Goal: Task Accomplishment & Management: Manage account settings

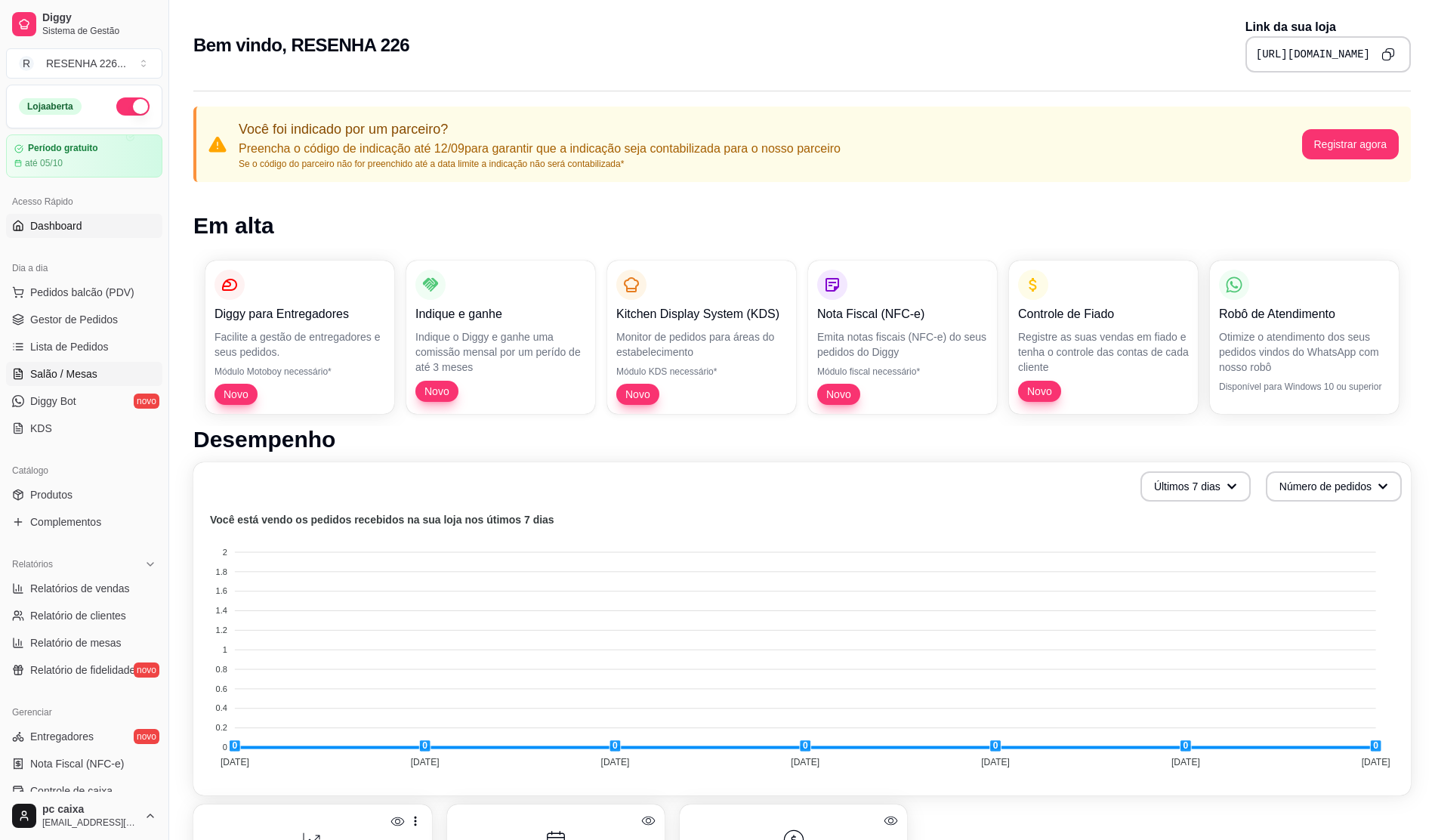
click at [97, 369] on link "Salão / Mesas" at bounding box center [84, 373] width 156 height 24
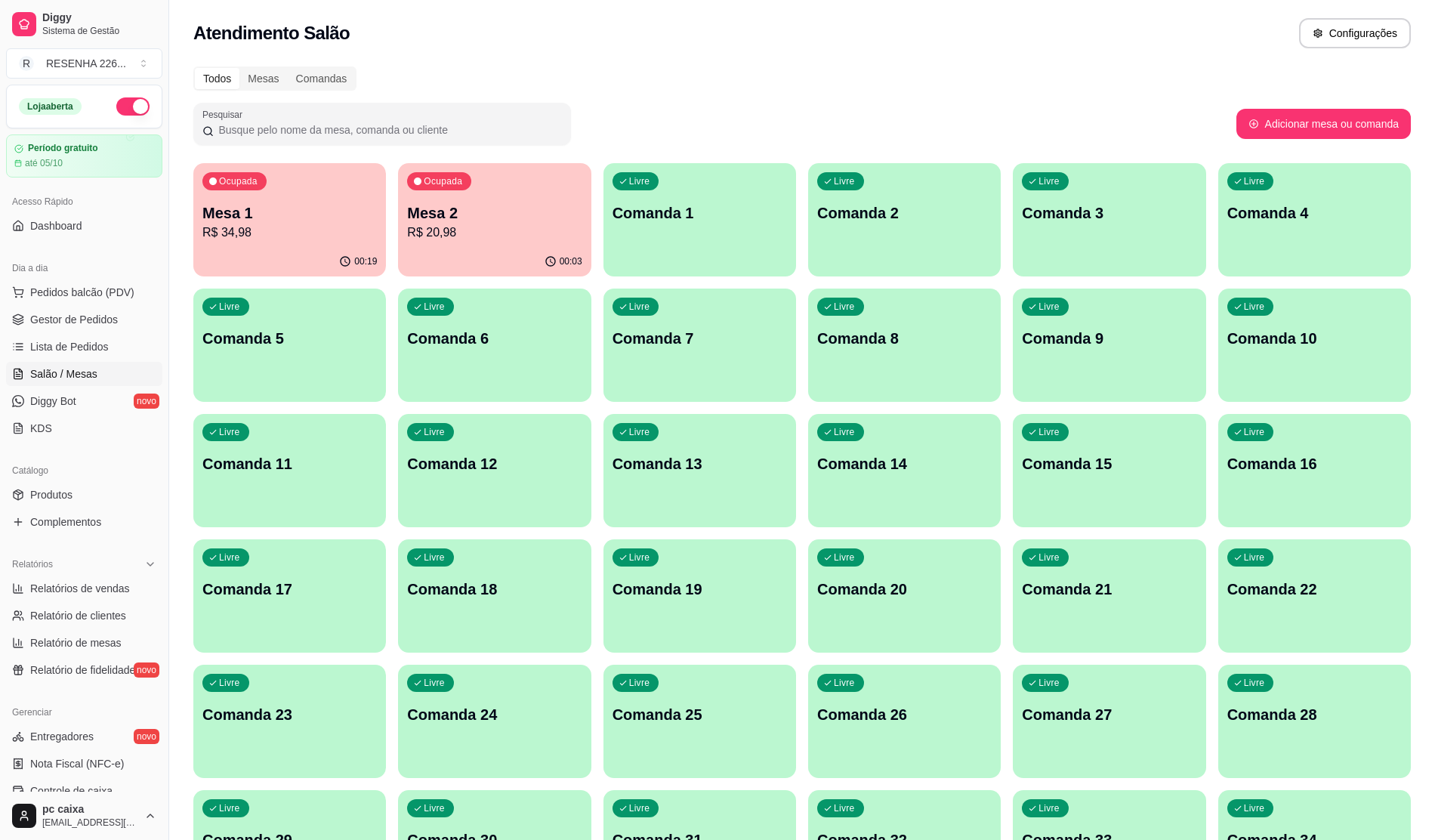
click at [477, 203] on p "Mesa 2" at bounding box center [493, 213] width 175 height 21
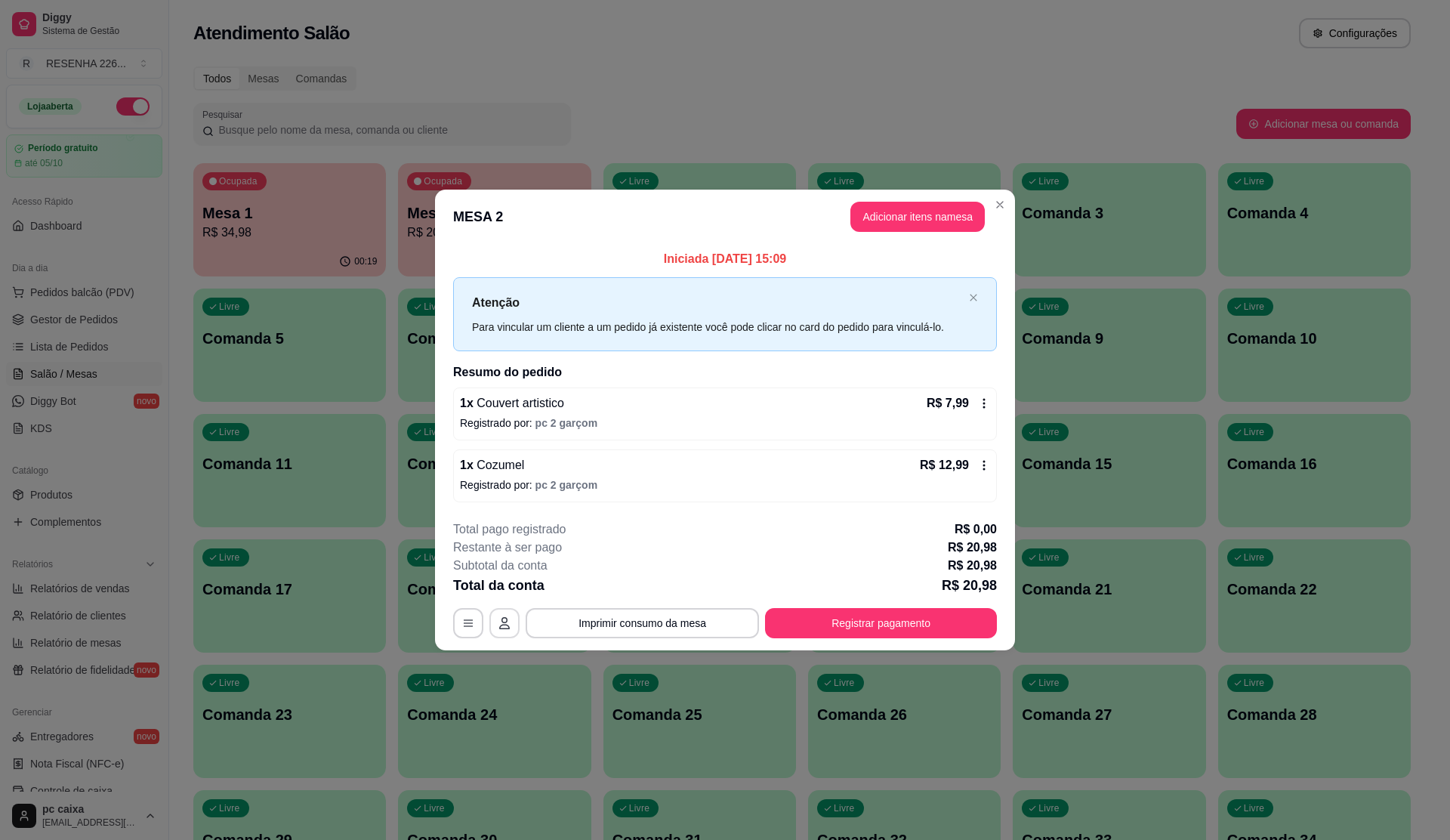
click at [507, 627] on icon "button" at bounding box center [504, 623] width 12 height 12
click at [448, 626] on footer "**********" at bounding box center [725, 579] width 580 height 142
click at [477, 624] on button "button" at bounding box center [468, 623] width 30 height 30
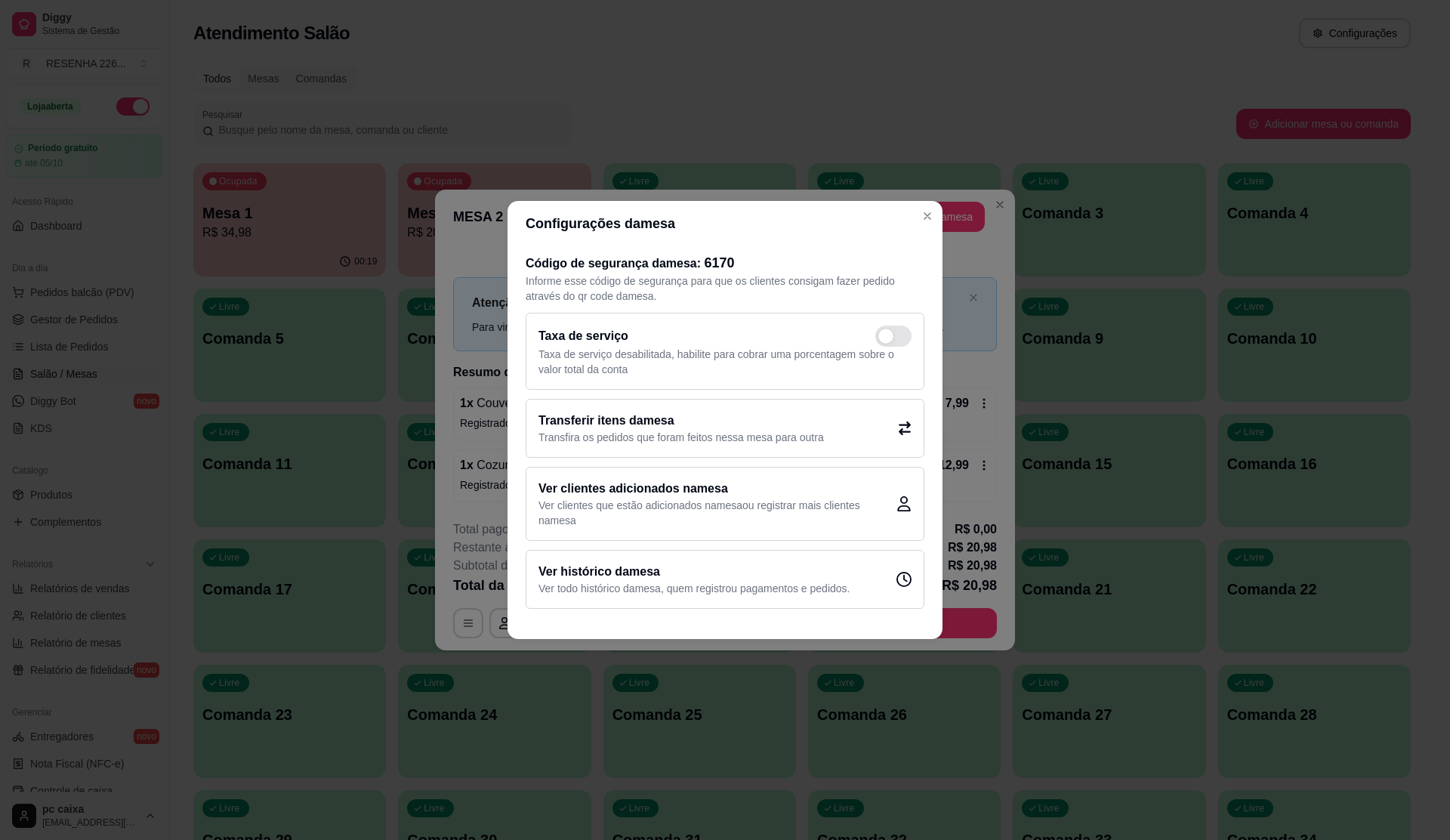
click at [610, 585] on p "Ver todo histórico da mesa , quem registrou pagamentos e pedidos." at bounding box center [694, 588] width 311 height 15
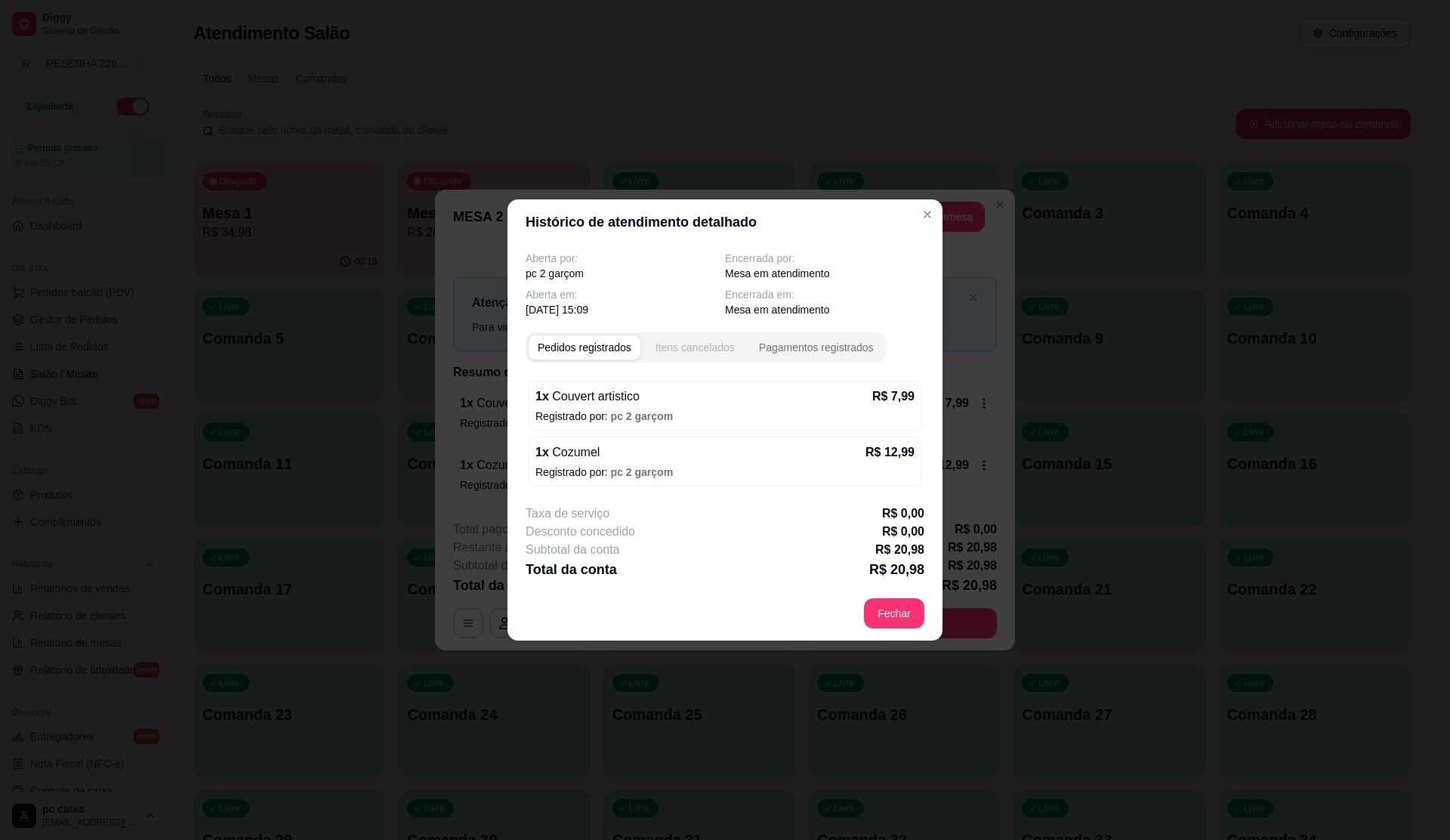
click at [701, 345] on div "Itens cancelados" at bounding box center [695, 347] width 79 height 15
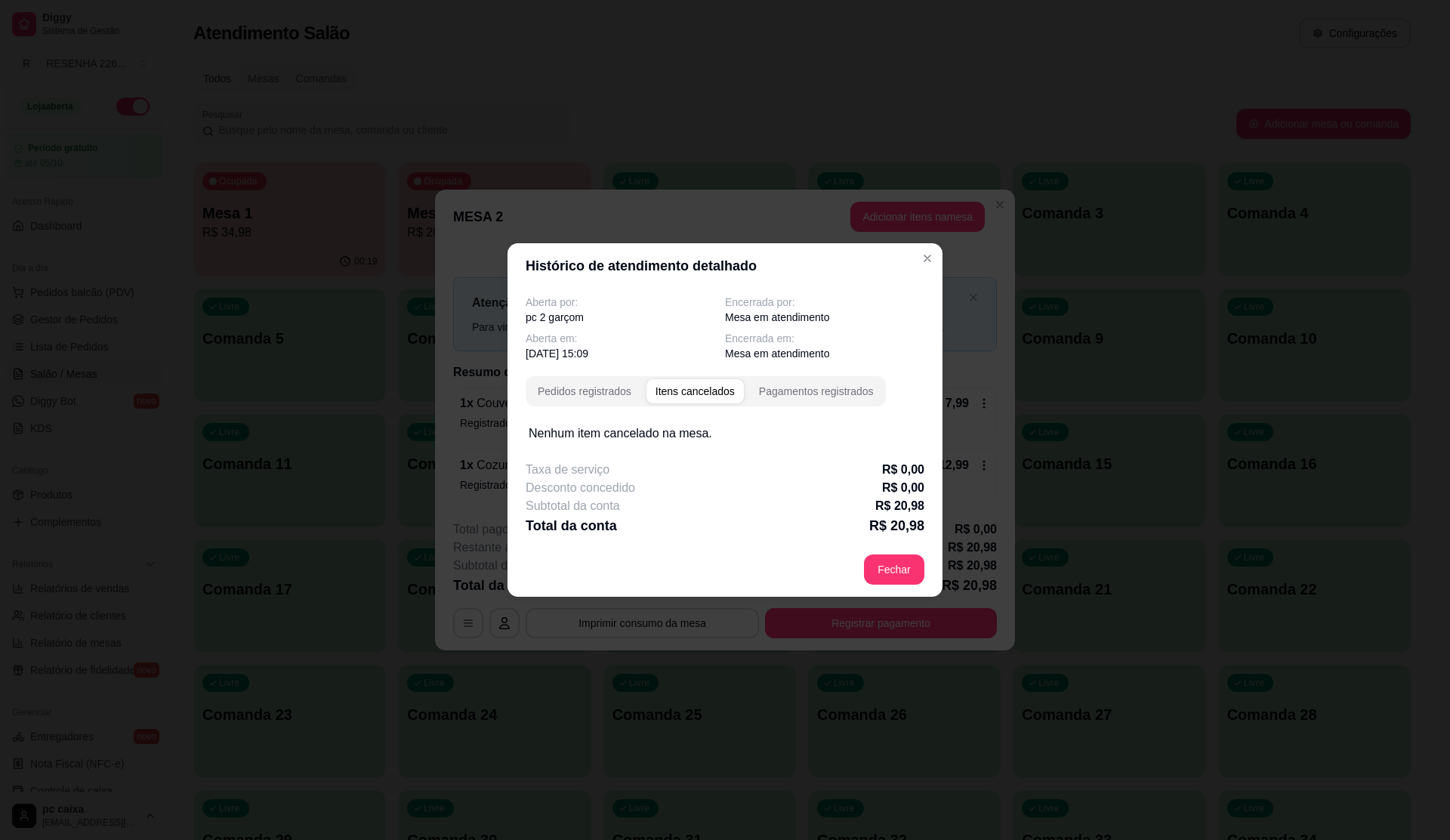
click at [816, 384] on div "Pagamentos registrados" at bounding box center [816, 391] width 115 height 15
click at [920, 258] on section "Histórico de atendimento detalhado Aberta por: pc 2 garçom Encerrada por: Mesa …" at bounding box center [725, 420] width 435 height 353
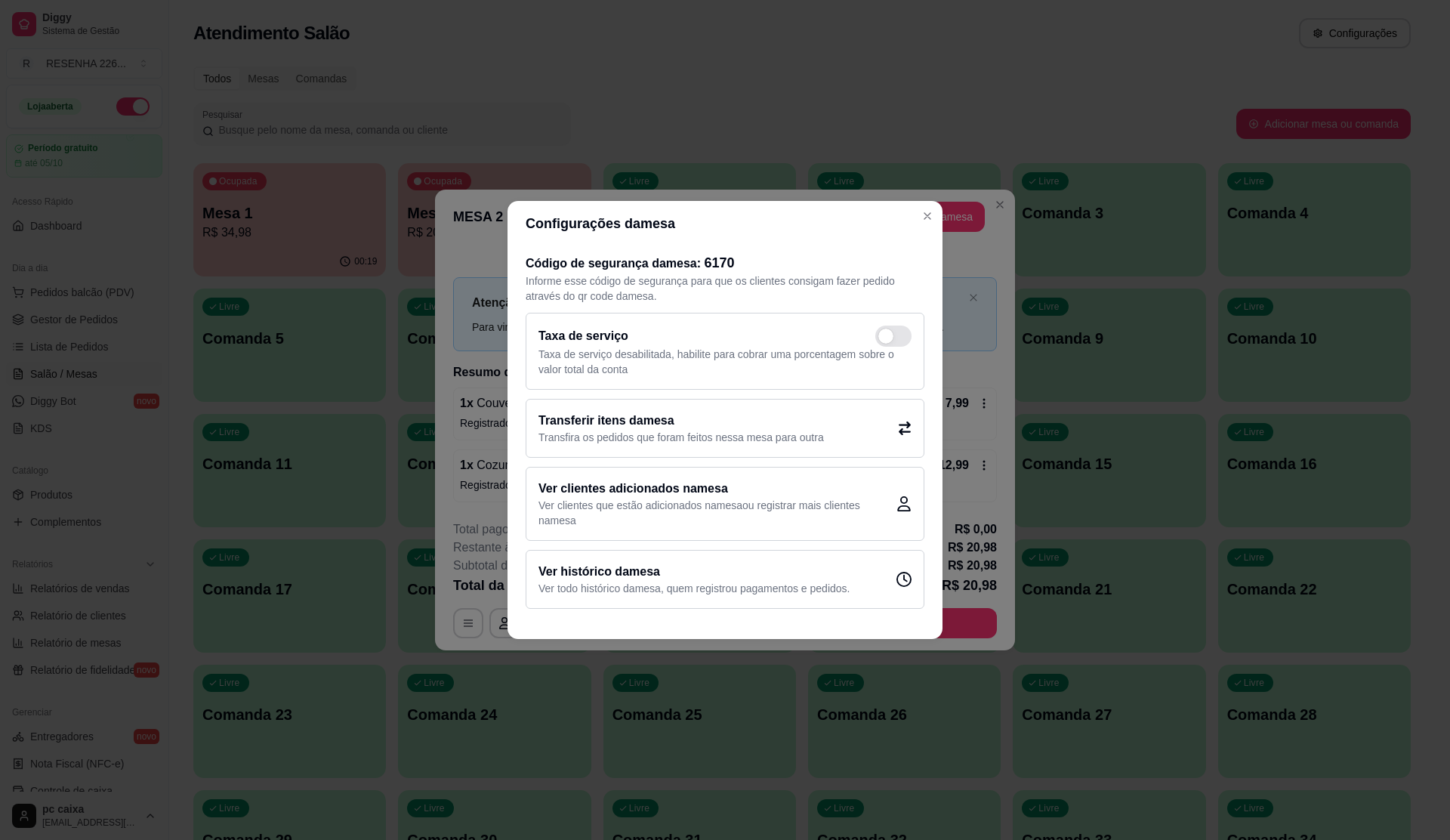
click at [895, 293] on p "Informe esse código de segurança para que os clientes consigam fazer pedido atr…" at bounding box center [725, 288] width 398 height 30
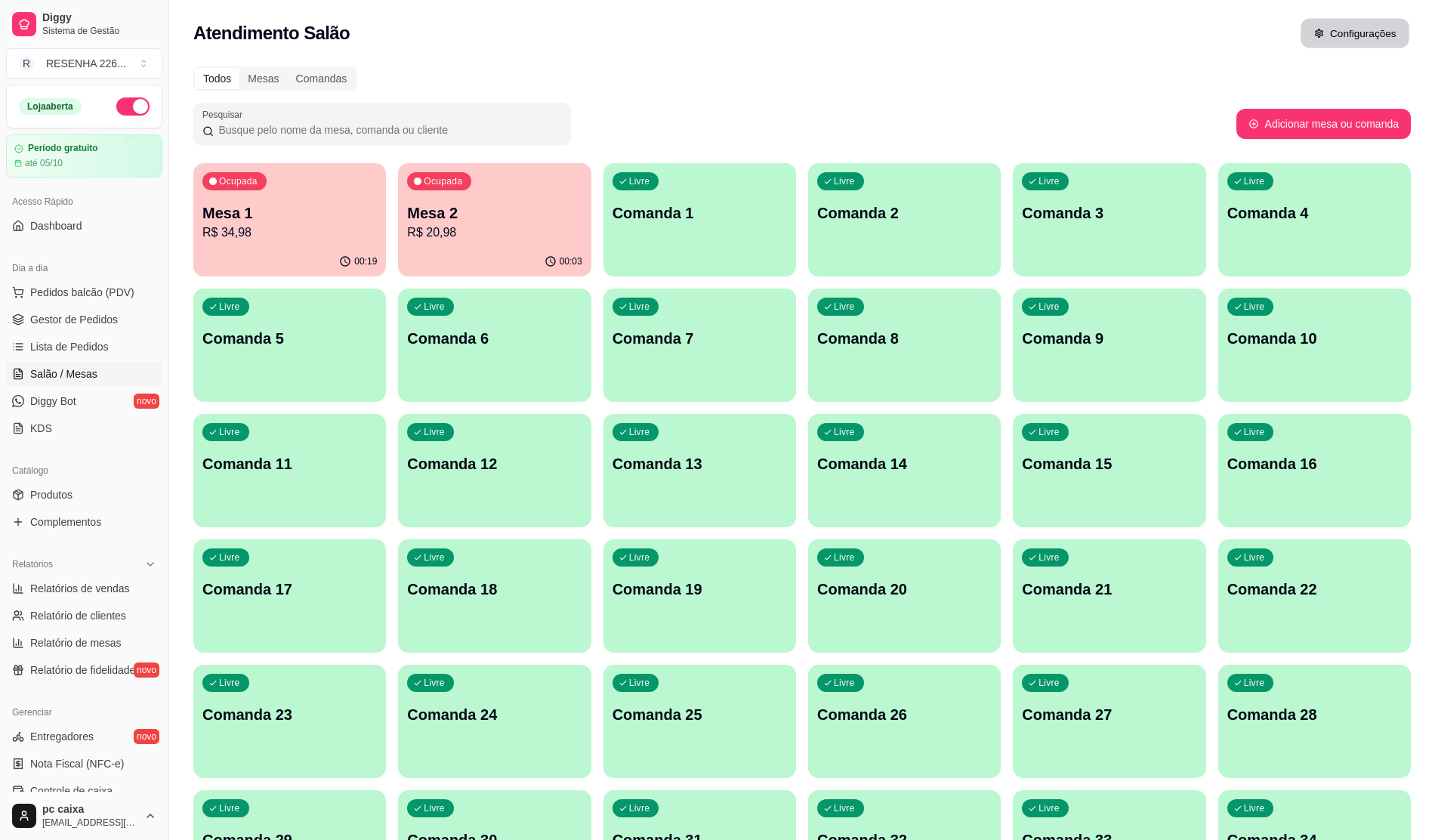
click at [1028, 18] on button "Configurações" at bounding box center [1355, 33] width 109 height 30
click at [249, 77] on div "Mesas" at bounding box center [262, 79] width 47 height 21
click at [239, 68] on input "Mesas" at bounding box center [239, 68] width 0 height 0
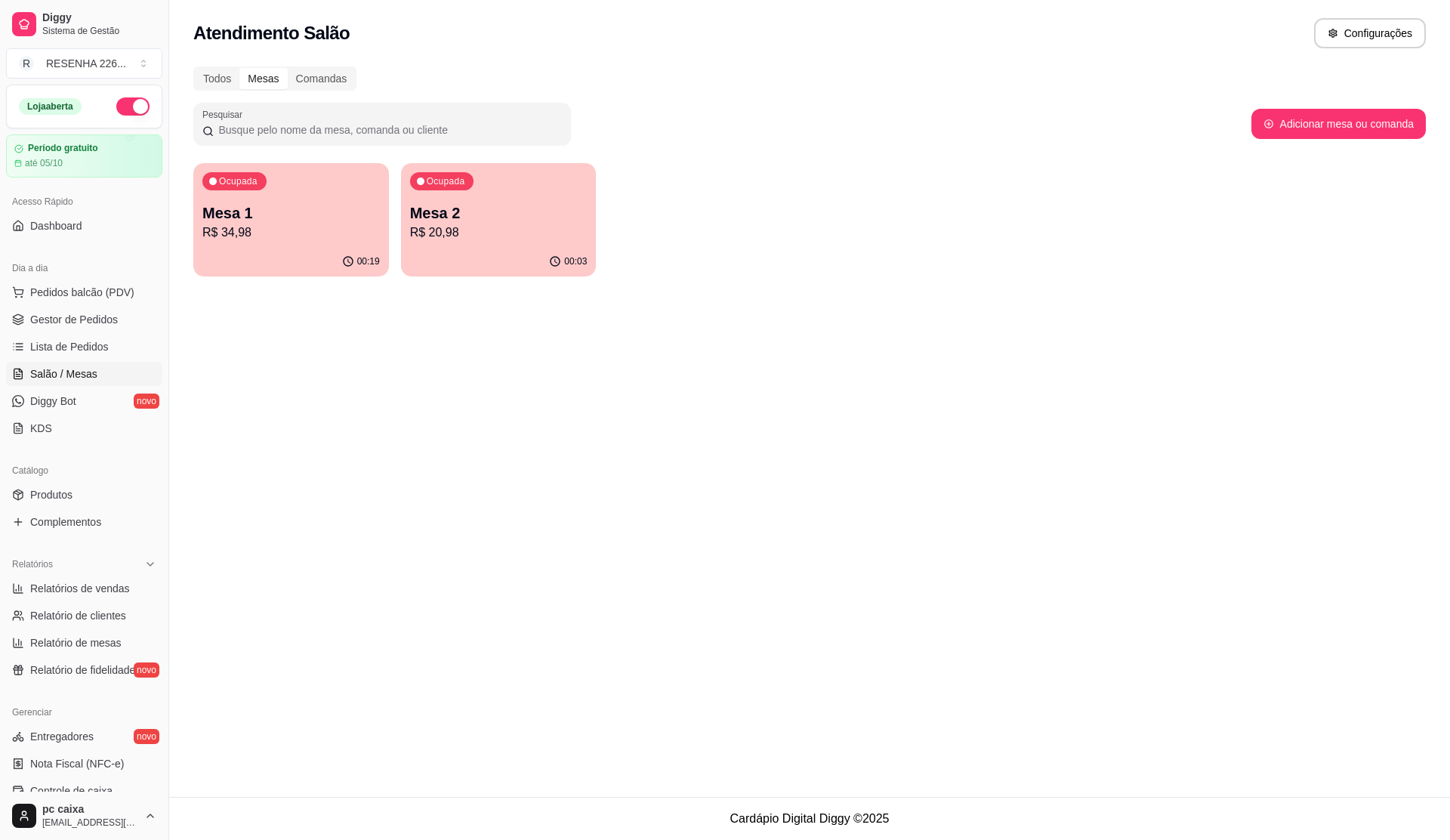
click at [283, 190] on div "Ocupada Mesa 1 R$ 34,98" at bounding box center [291, 205] width 196 height 84
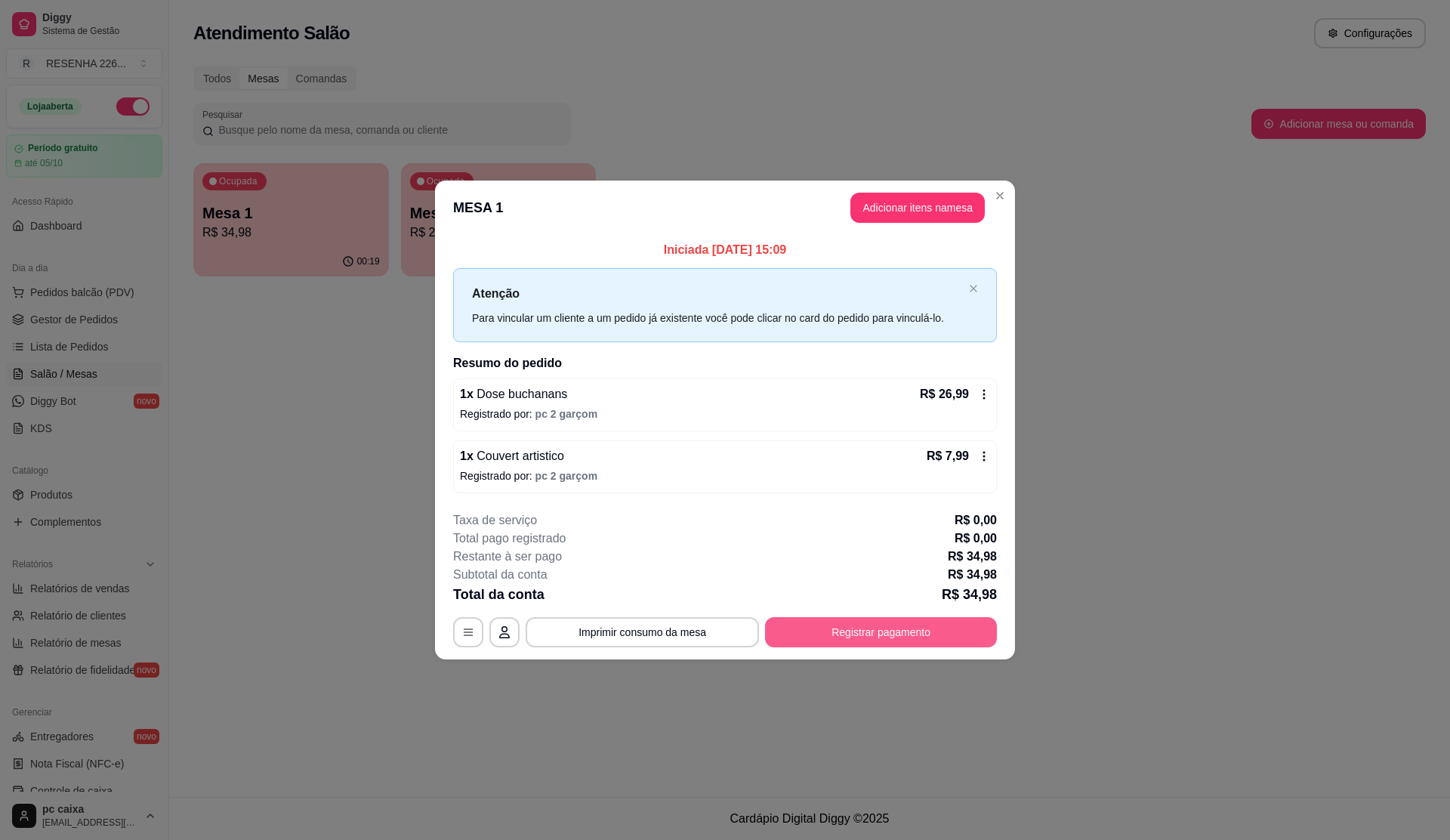
click at [878, 631] on button "Registrar pagamento" at bounding box center [881, 632] width 232 height 30
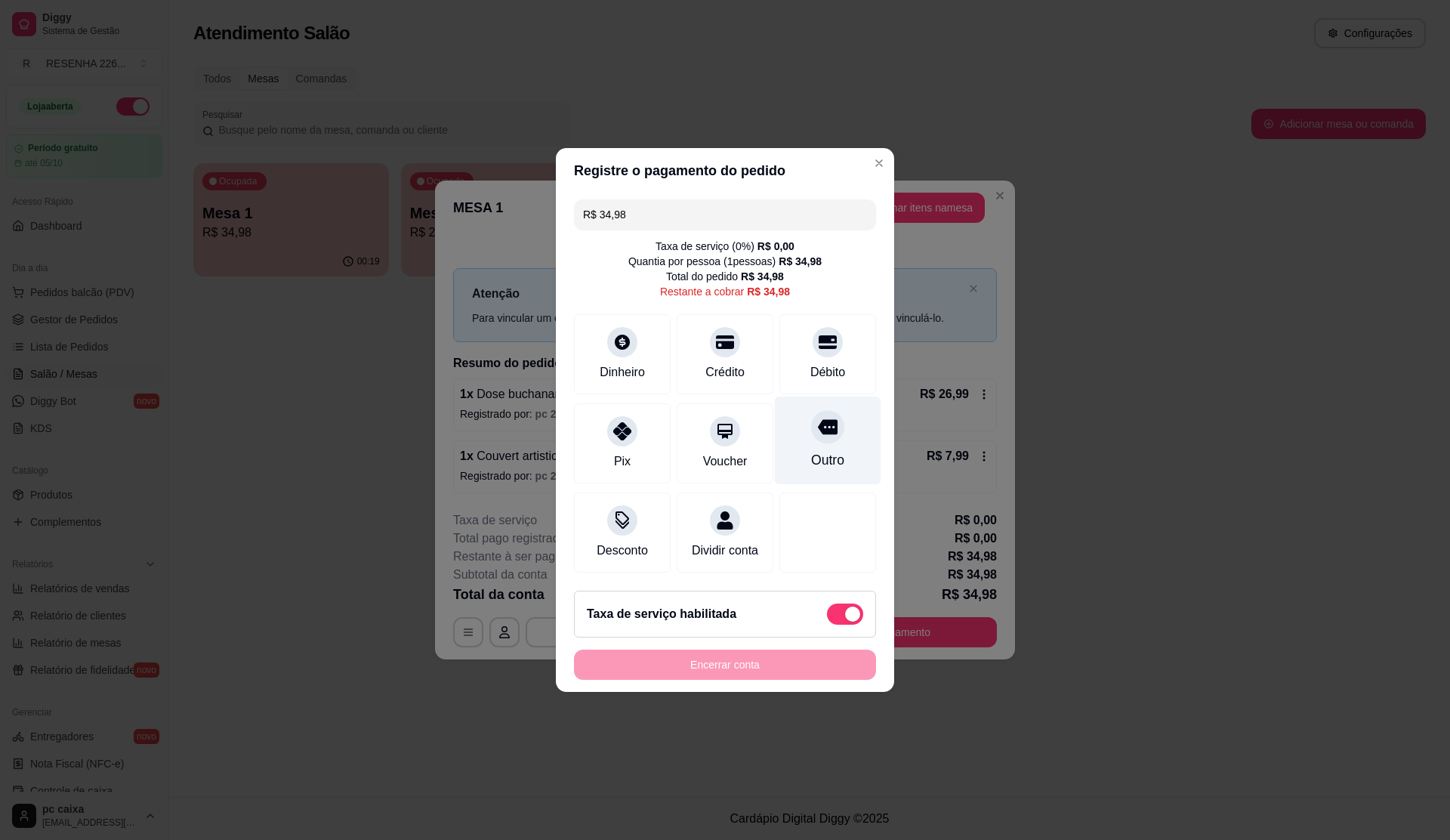
click at [835, 431] on div "Outro" at bounding box center [827, 441] width 106 height 89
type input "R$ 0,00"
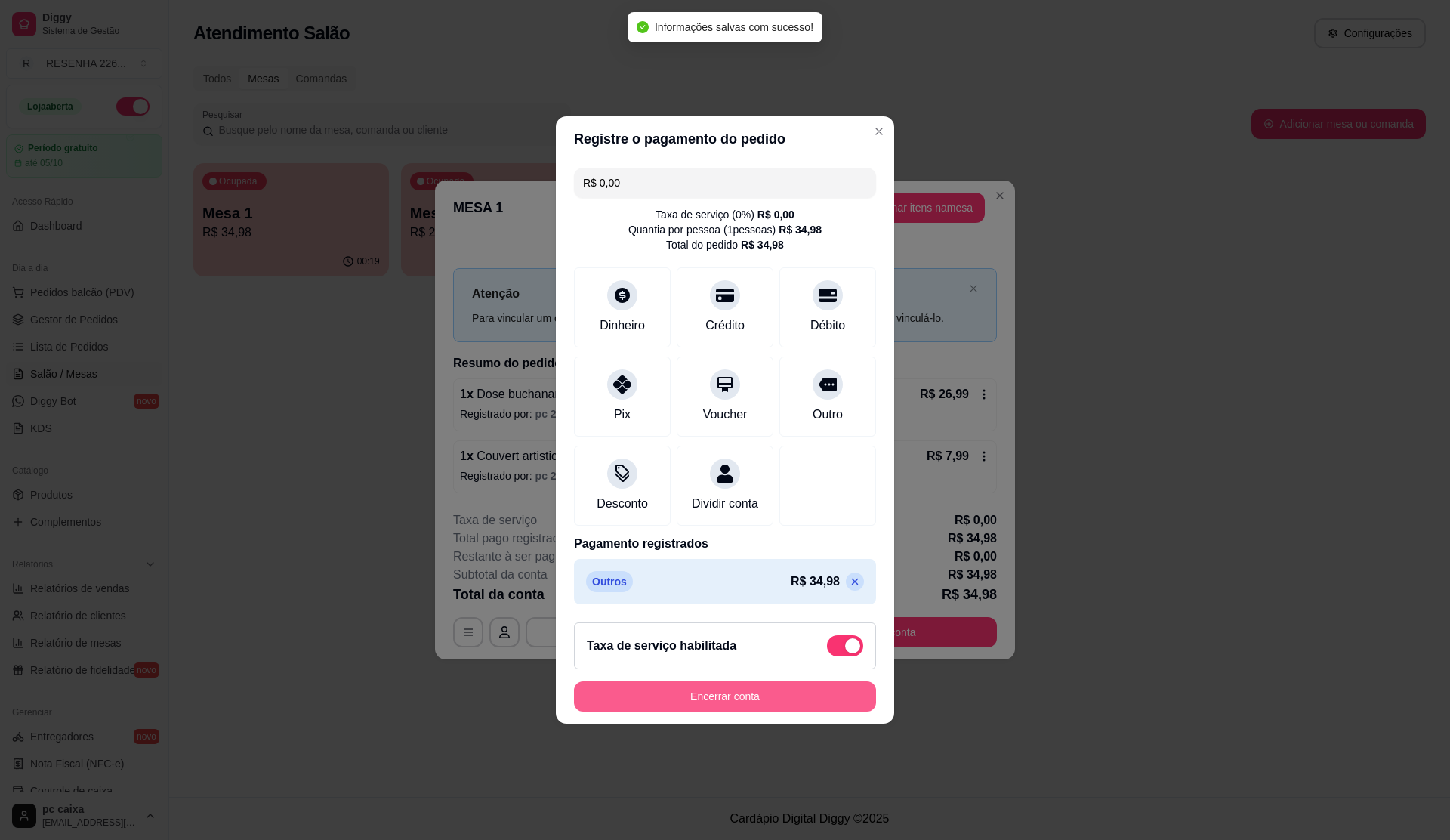
click at [762, 704] on button "Encerrar conta" at bounding box center [725, 696] width 302 height 30
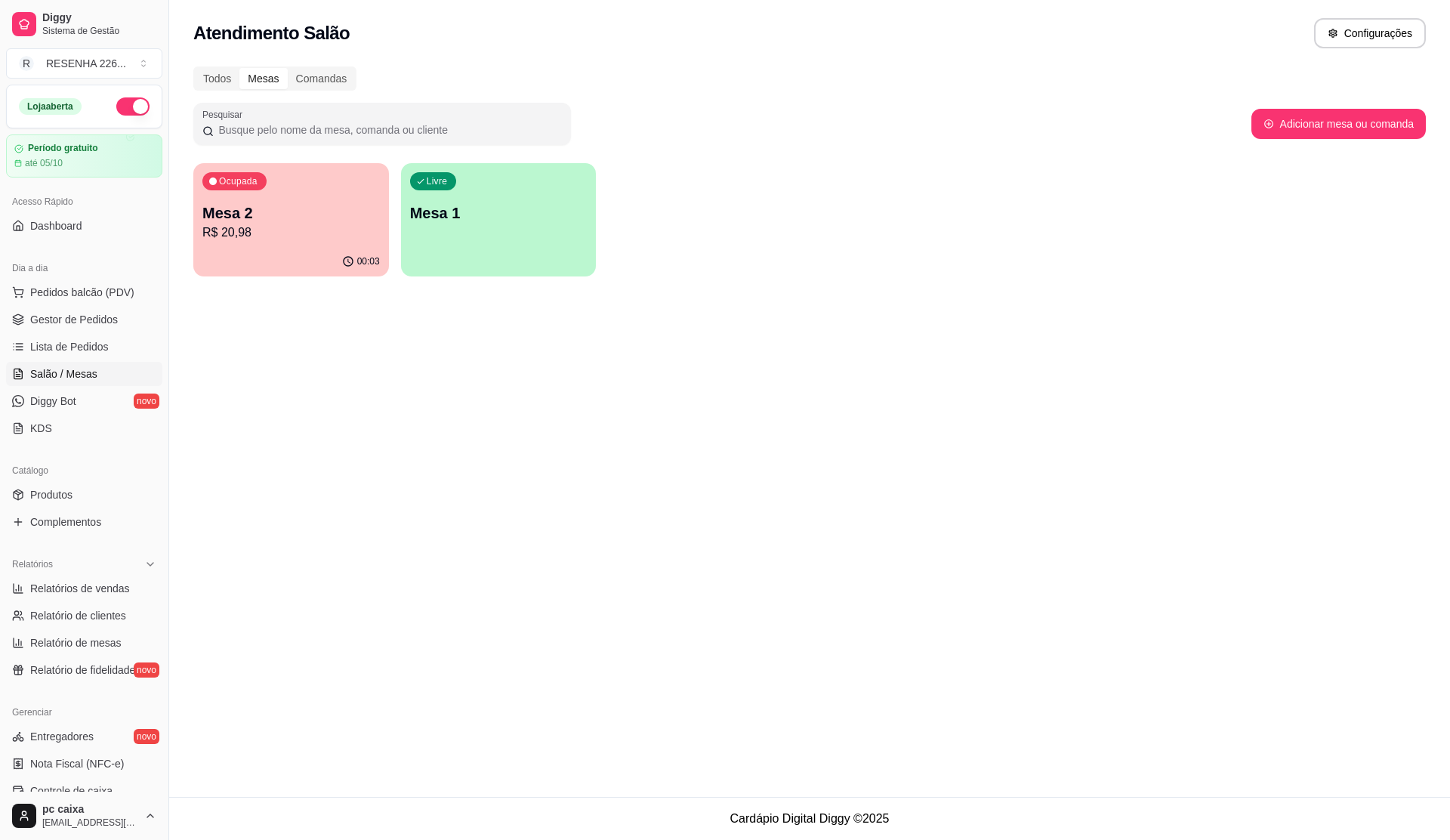
click at [512, 231] on div "Livre Mesa 1" at bounding box center [499, 211] width 196 height 95
click at [258, 181] on span "Ocupada" at bounding box center [238, 181] width 43 height 12
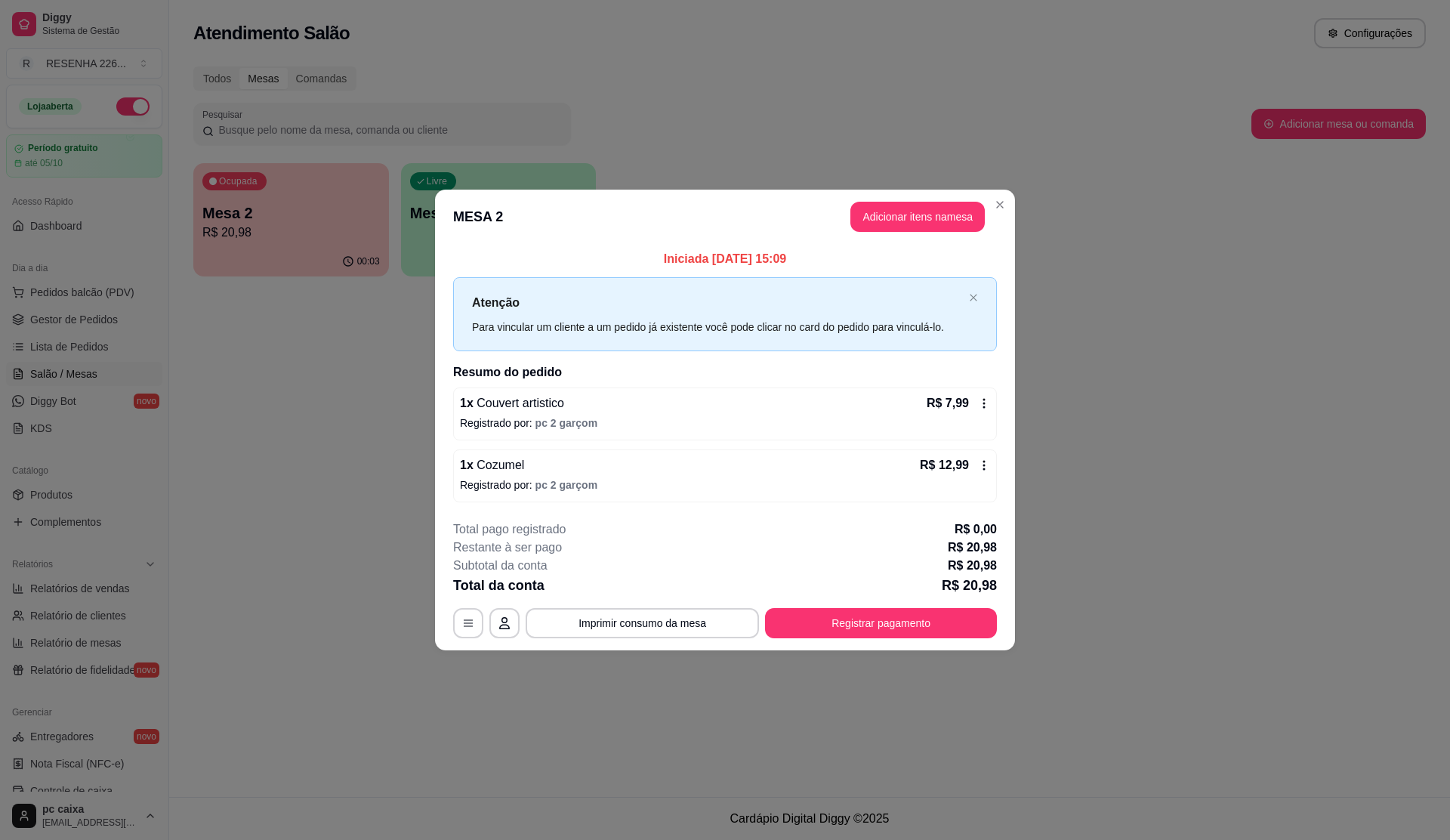
click at [840, 616] on button "Registrar pagamento" at bounding box center [881, 623] width 232 height 30
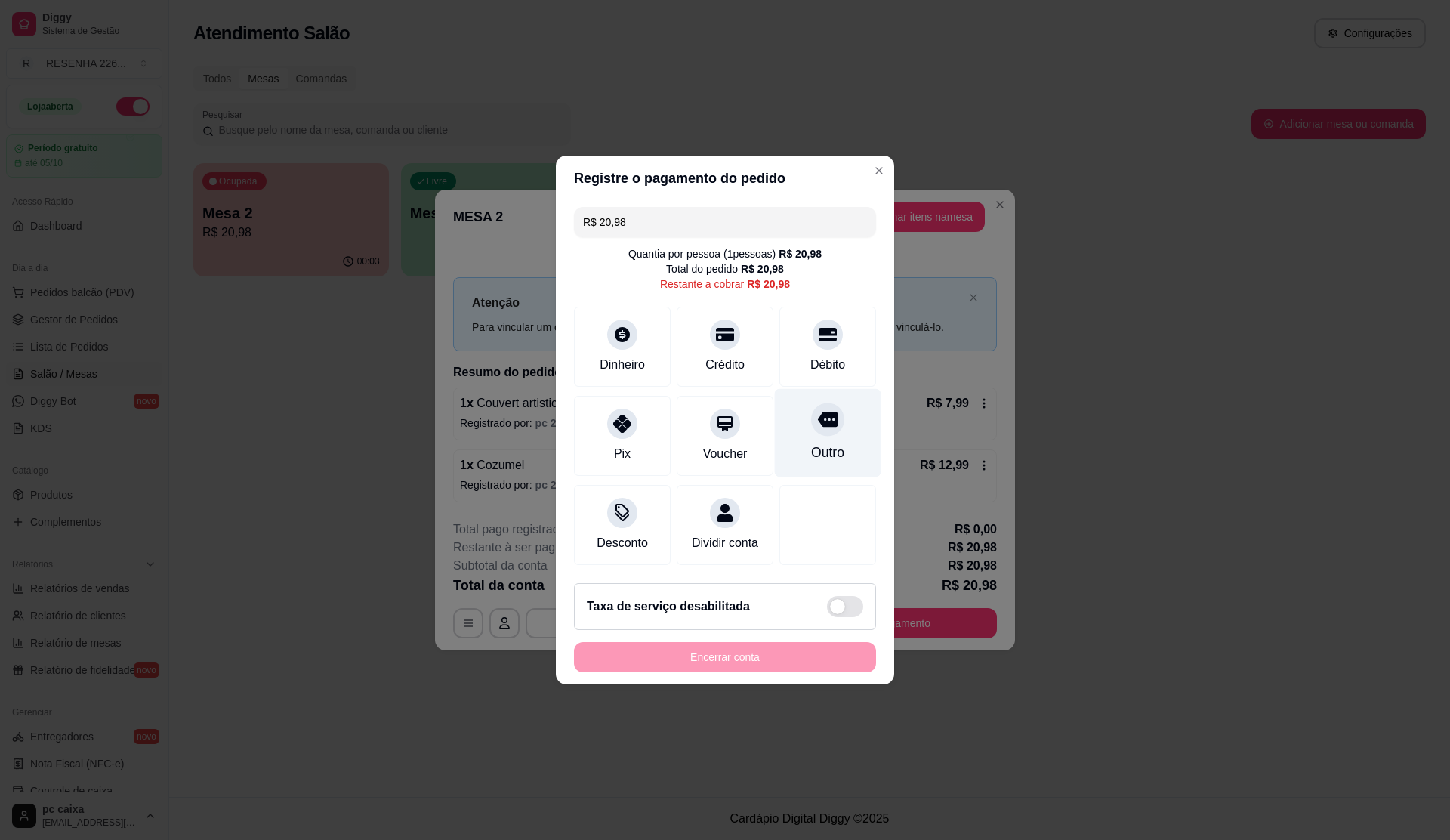
click at [828, 420] on div at bounding box center [828, 420] width 33 height 33
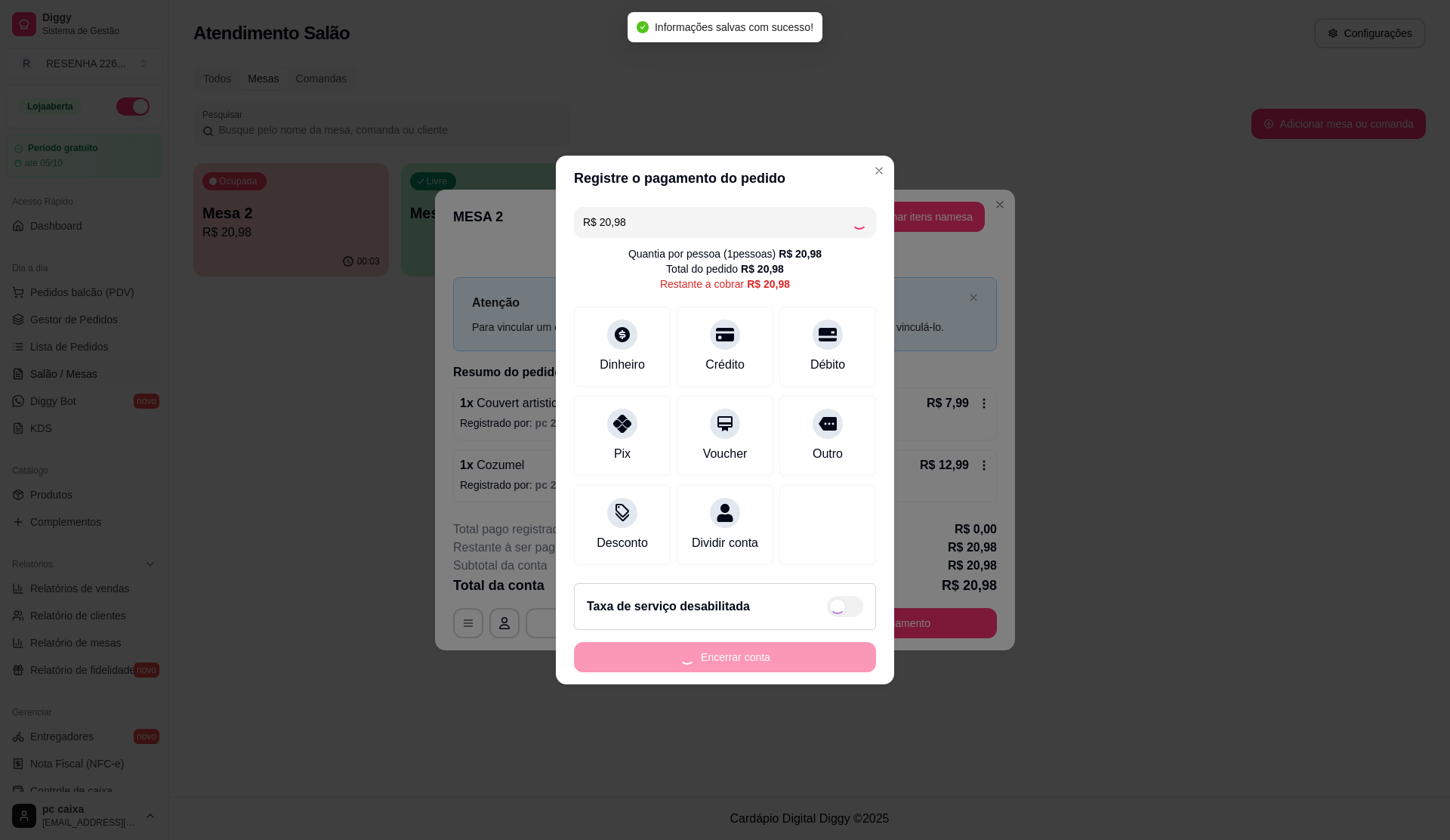
type input "R$ 0,00"
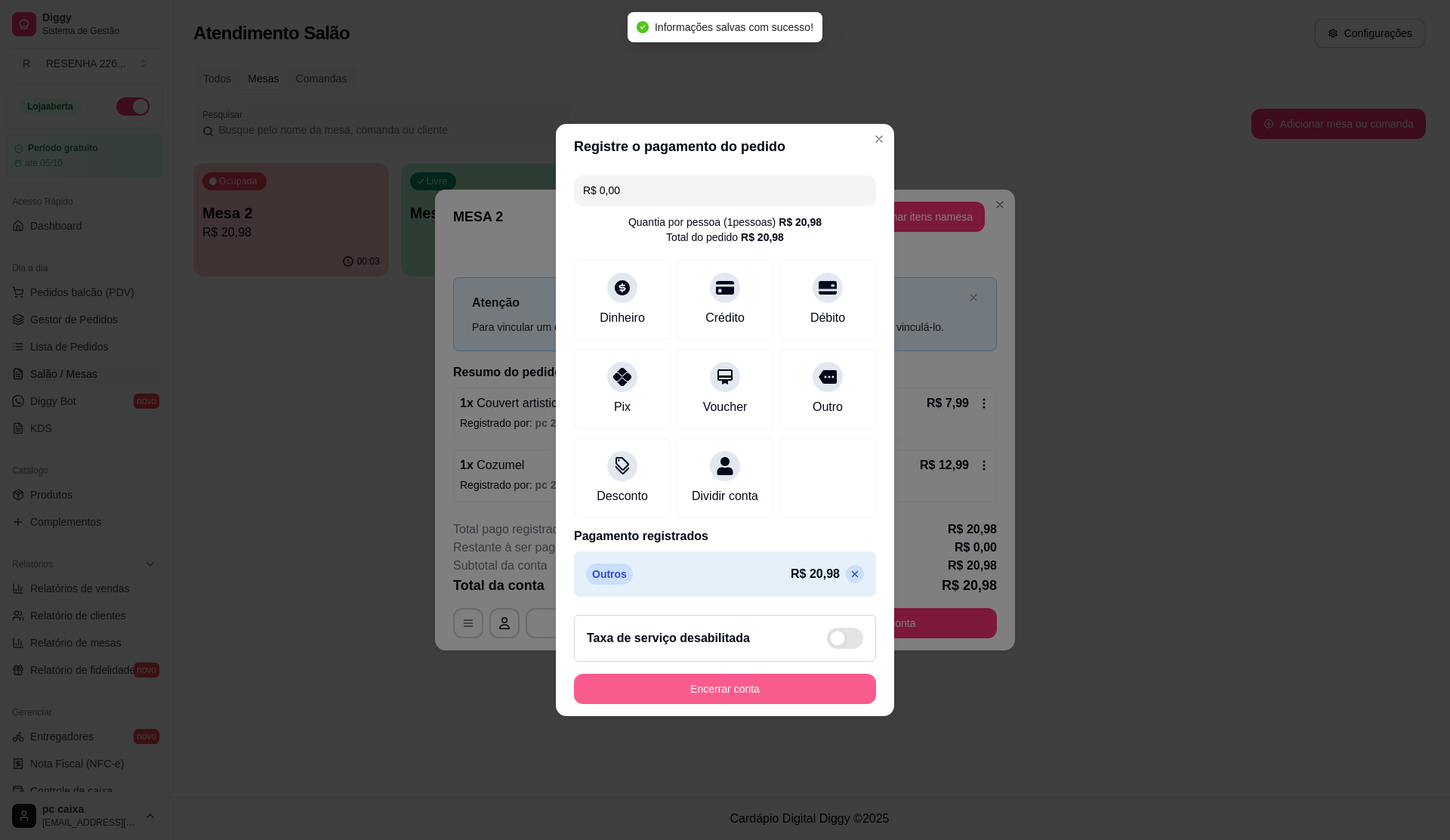
click at [758, 704] on button "Encerrar conta" at bounding box center [725, 688] width 302 height 30
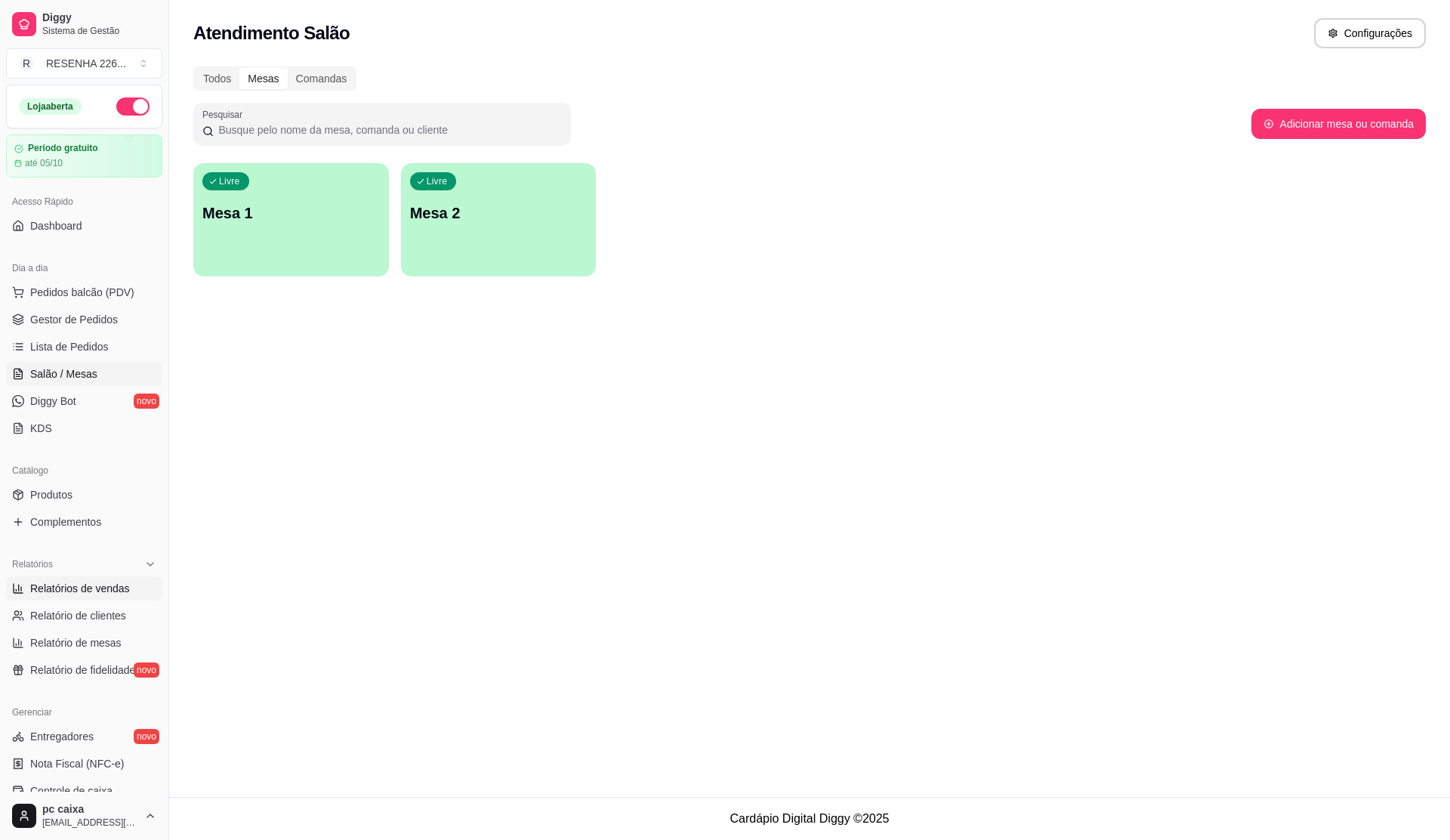
click at [127, 592] on link "Relatórios de vendas" at bounding box center [84, 589] width 156 height 24
select select "ALL"
select select "0"
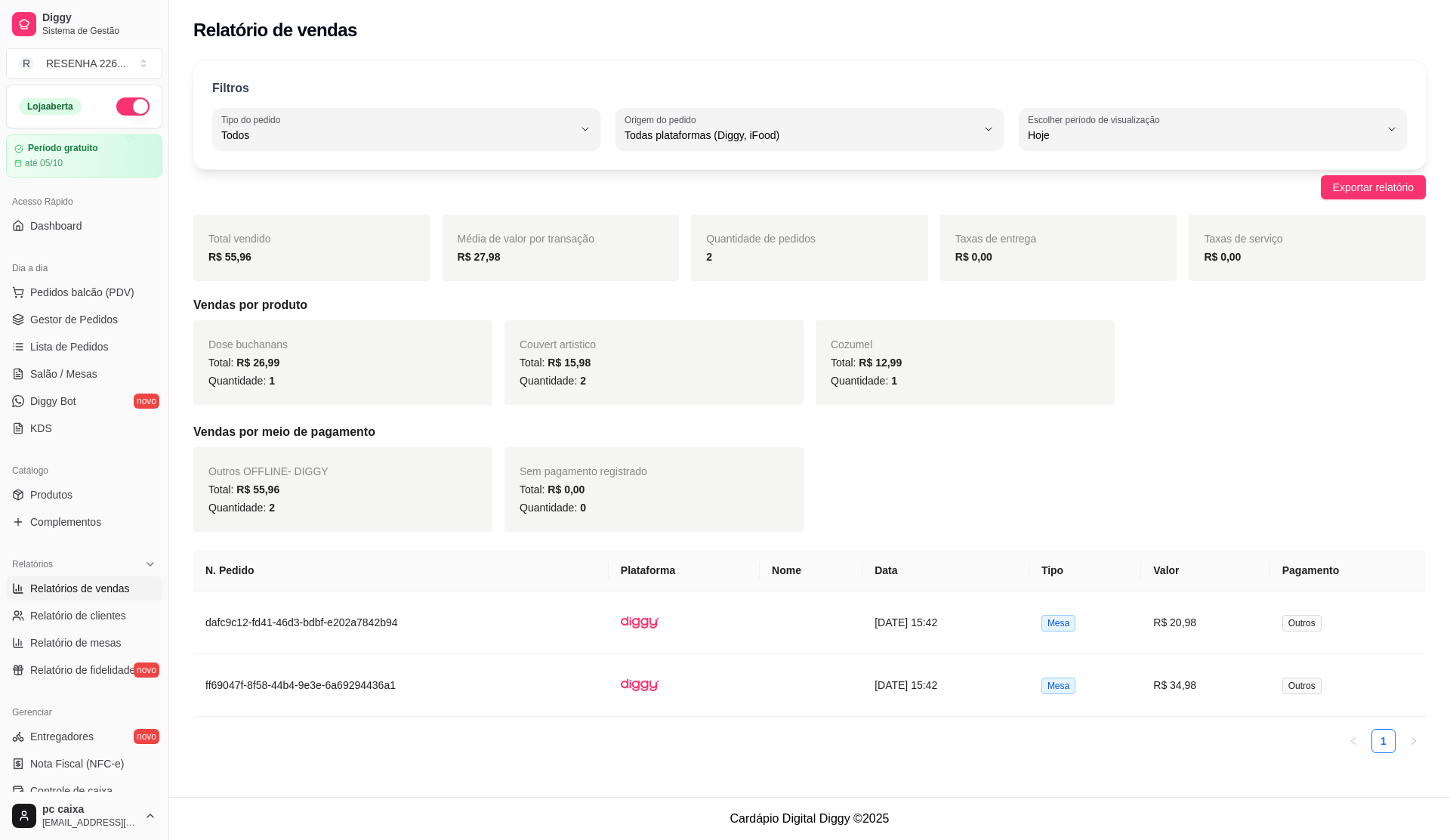
click at [735, 248] on div "Quantidade de pedidos 2" at bounding box center [810, 248] width 238 height 67
click at [49, 373] on span "Salão / Mesas" at bounding box center [64, 373] width 67 height 15
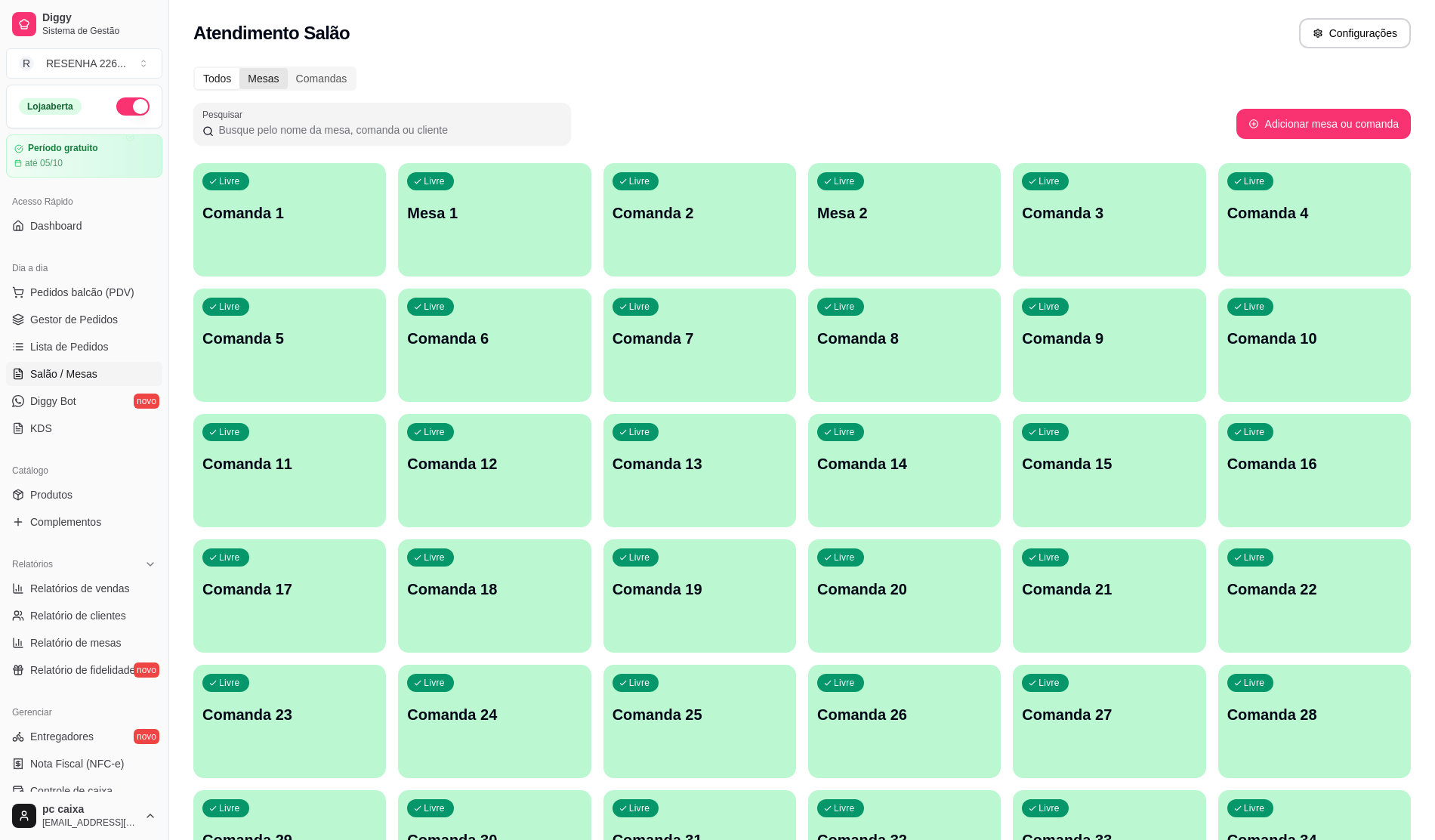
click at [262, 76] on div "Mesas" at bounding box center [262, 79] width 47 height 21
click at [239, 68] on input "Mesas" at bounding box center [239, 68] width 0 height 0
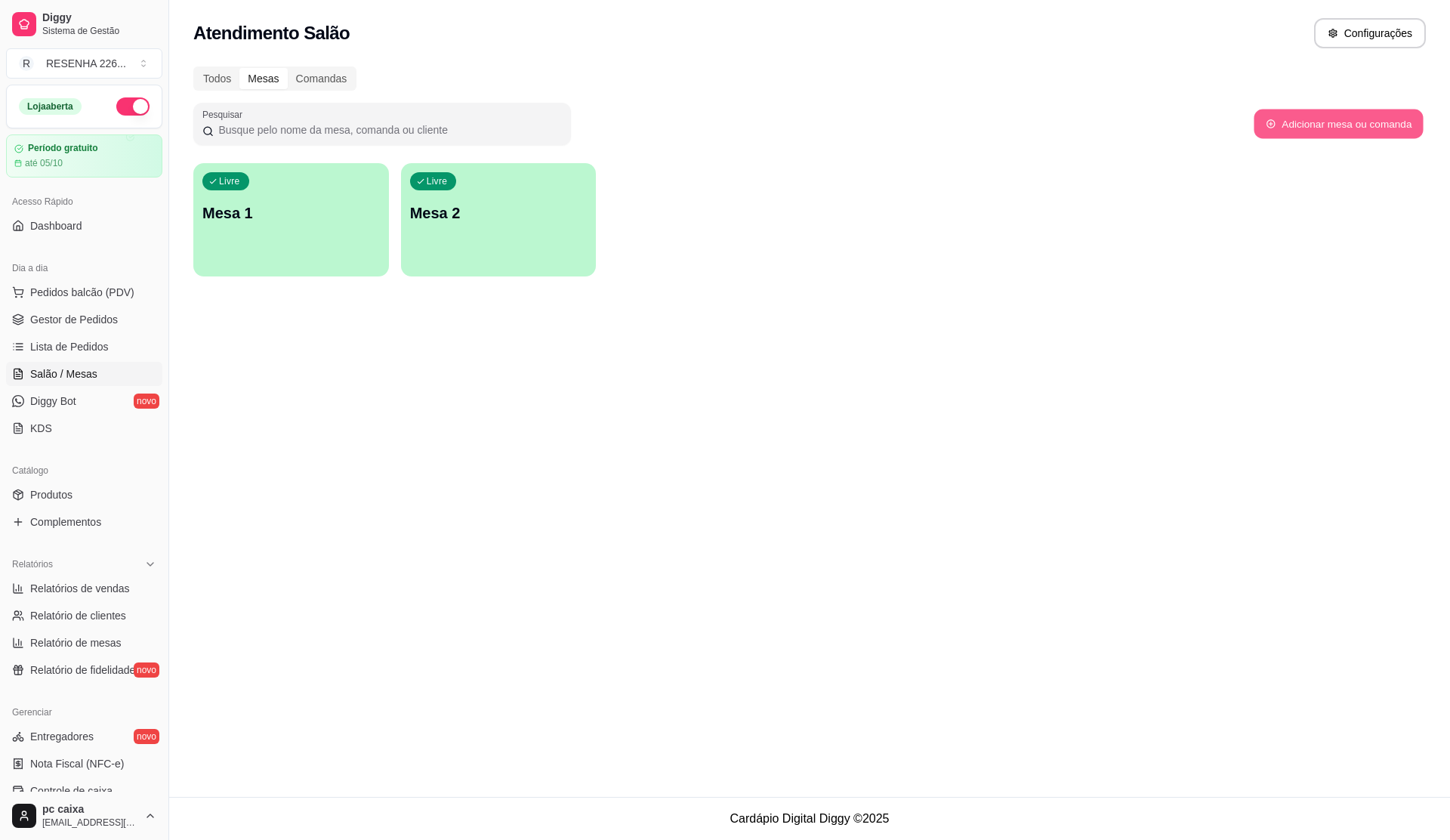
click at [1028, 131] on button "Adicionar mesa ou comanda" at bounding box center [1338, 124] width 169 height 30
select select "TABLE"
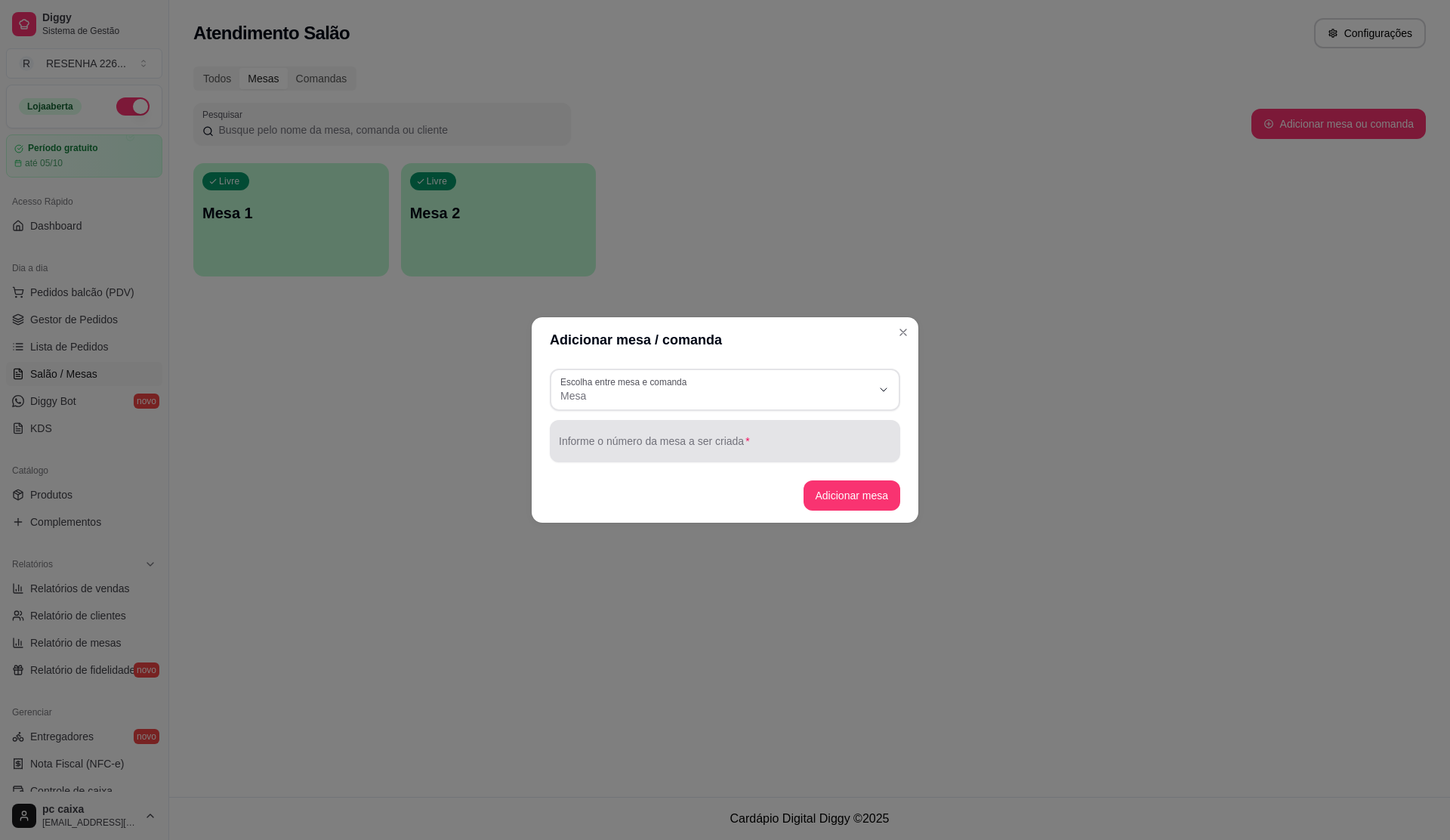
click at [614, 431] on div at bounding box center [725, 441] width 333 height 30
type input "3"
click at [847, 481] on button "Adicionar mesa" at bounding box center [851, 496] width 94 height 30
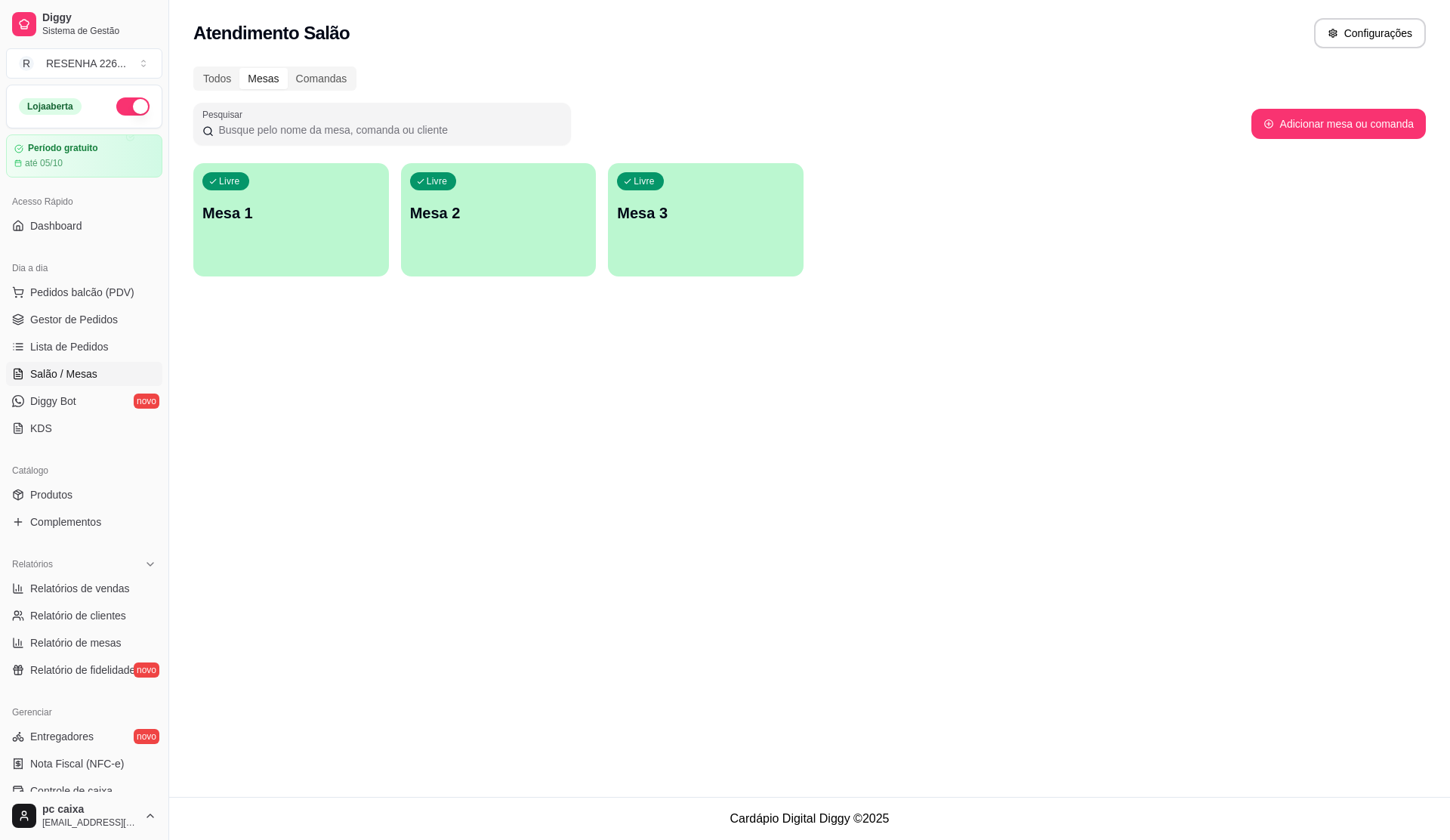
click at [1028, 130] on button "Adicionar mesa ou comanda" at bounding box center [1338, 124] width 175 height 30
select select "TABLE"
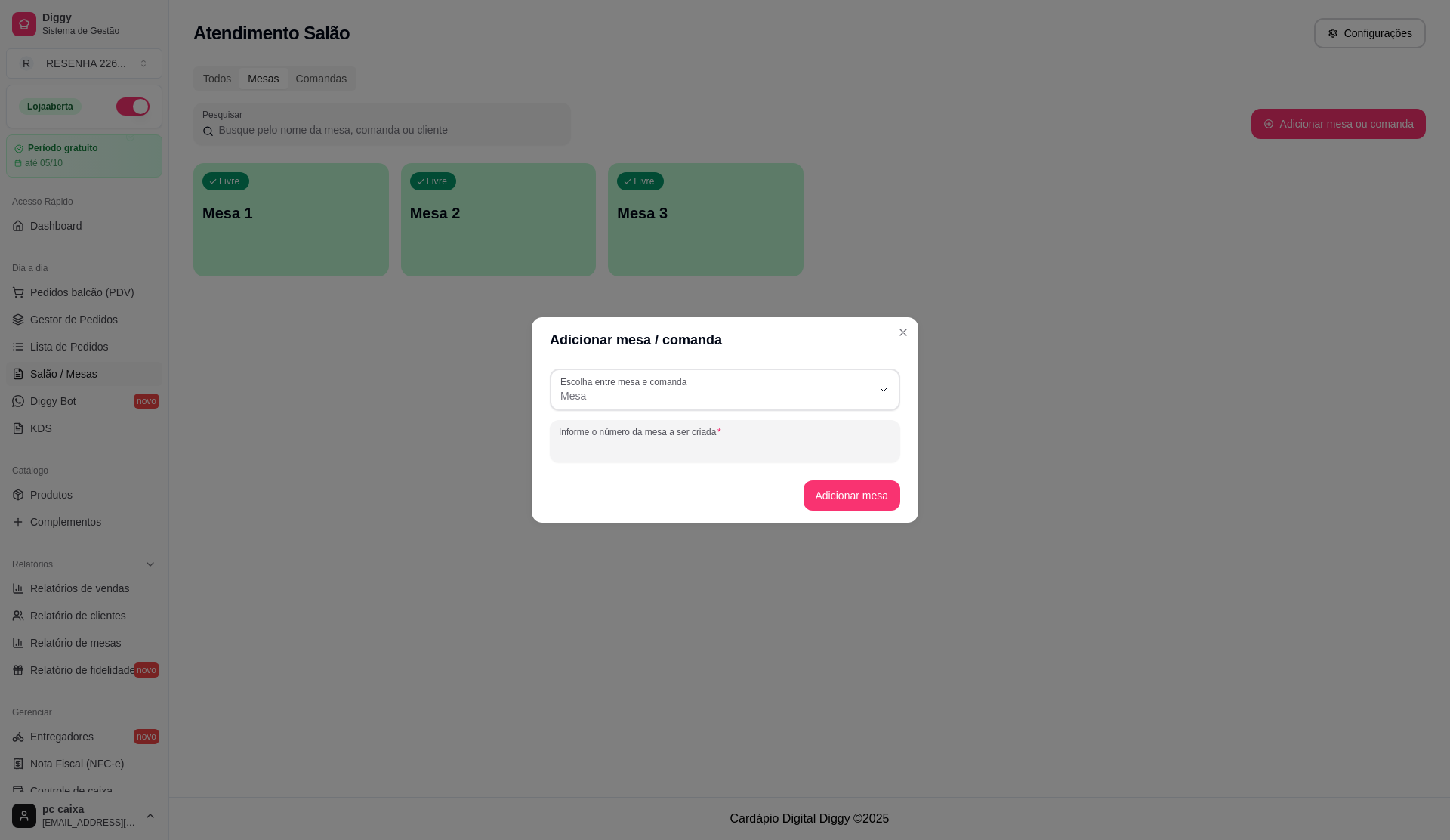
click at [712, 444] on input "Informe o número da mesa a ser criada" at bounding box center [725, 447] width 333 height 15
type input "4"
click at [861, 488] on button "Adicionar mesa" at bounding box center [852, 495] width 97 height 30
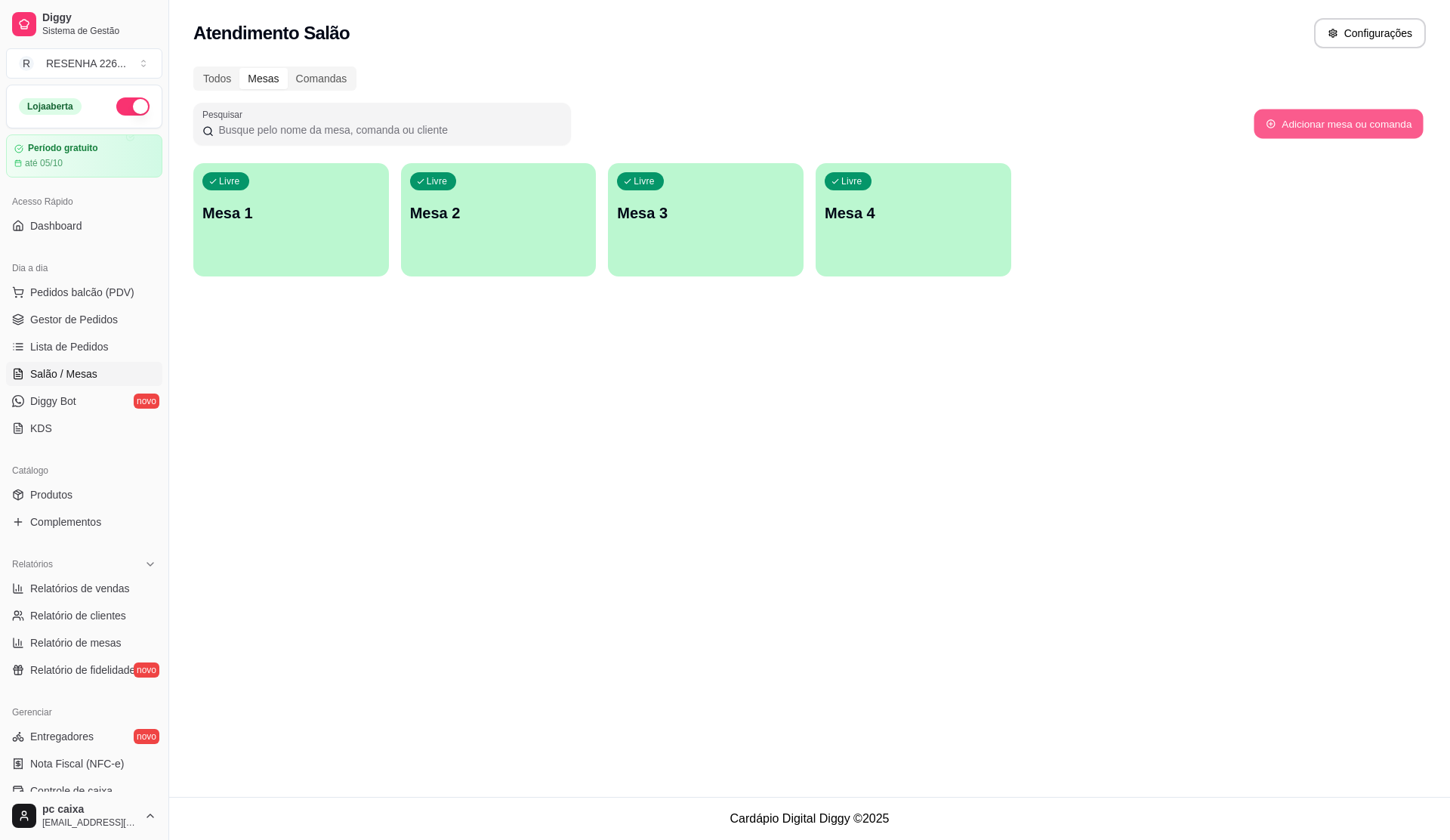
click at [1028, 131] on button "Adicionar mesa ou comanda" at bounding box center [1338, 124] width 169 height 30
select select "TABLE"
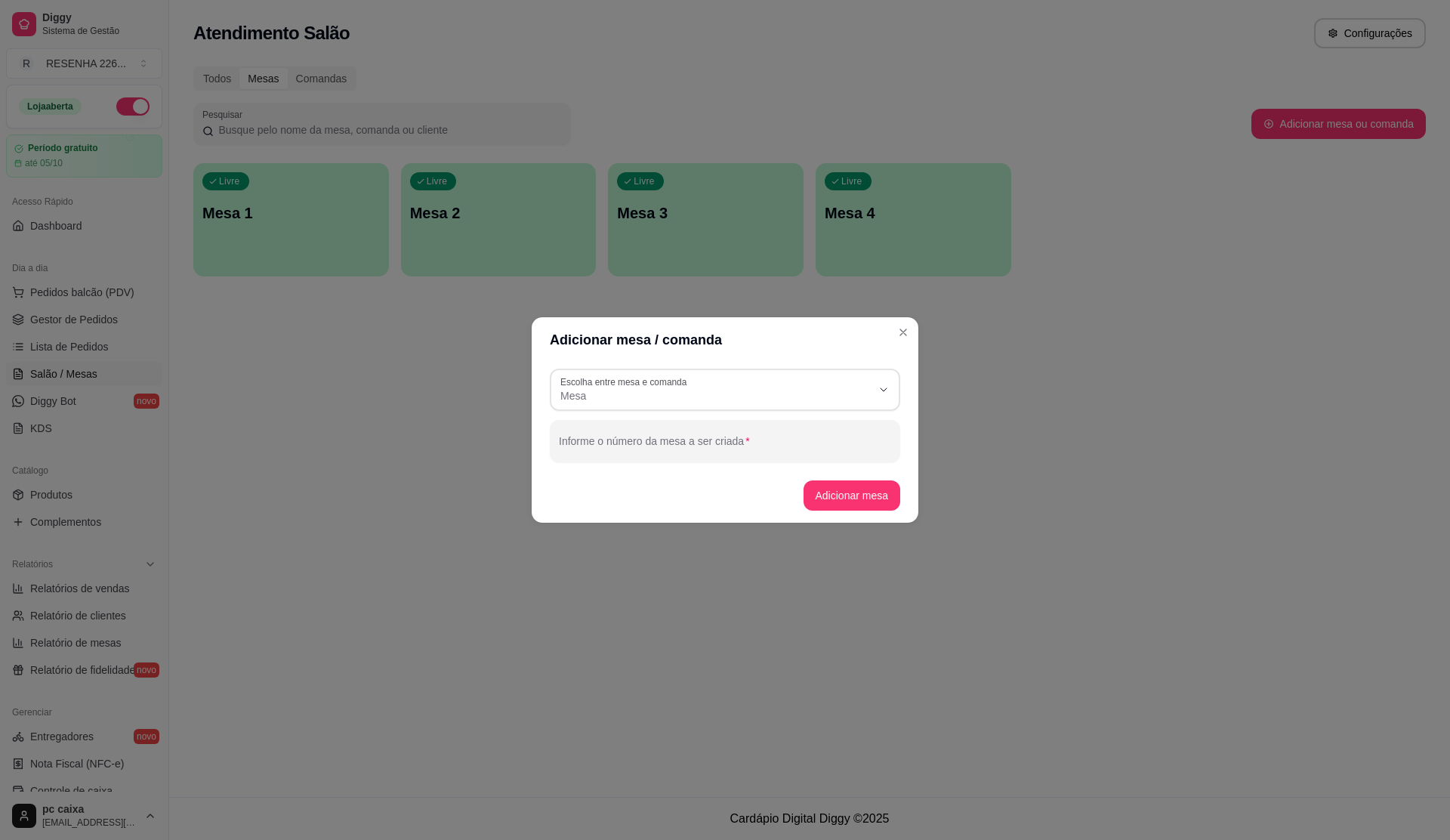
click at [656, 408] on button "Escolha entre mesa e comanda Mesa" at bounding box center [725, 390] width 350 height 43
click at [651, 433] on span "Mesa" at bounding box center [718, 432] width 299 height 15
select select
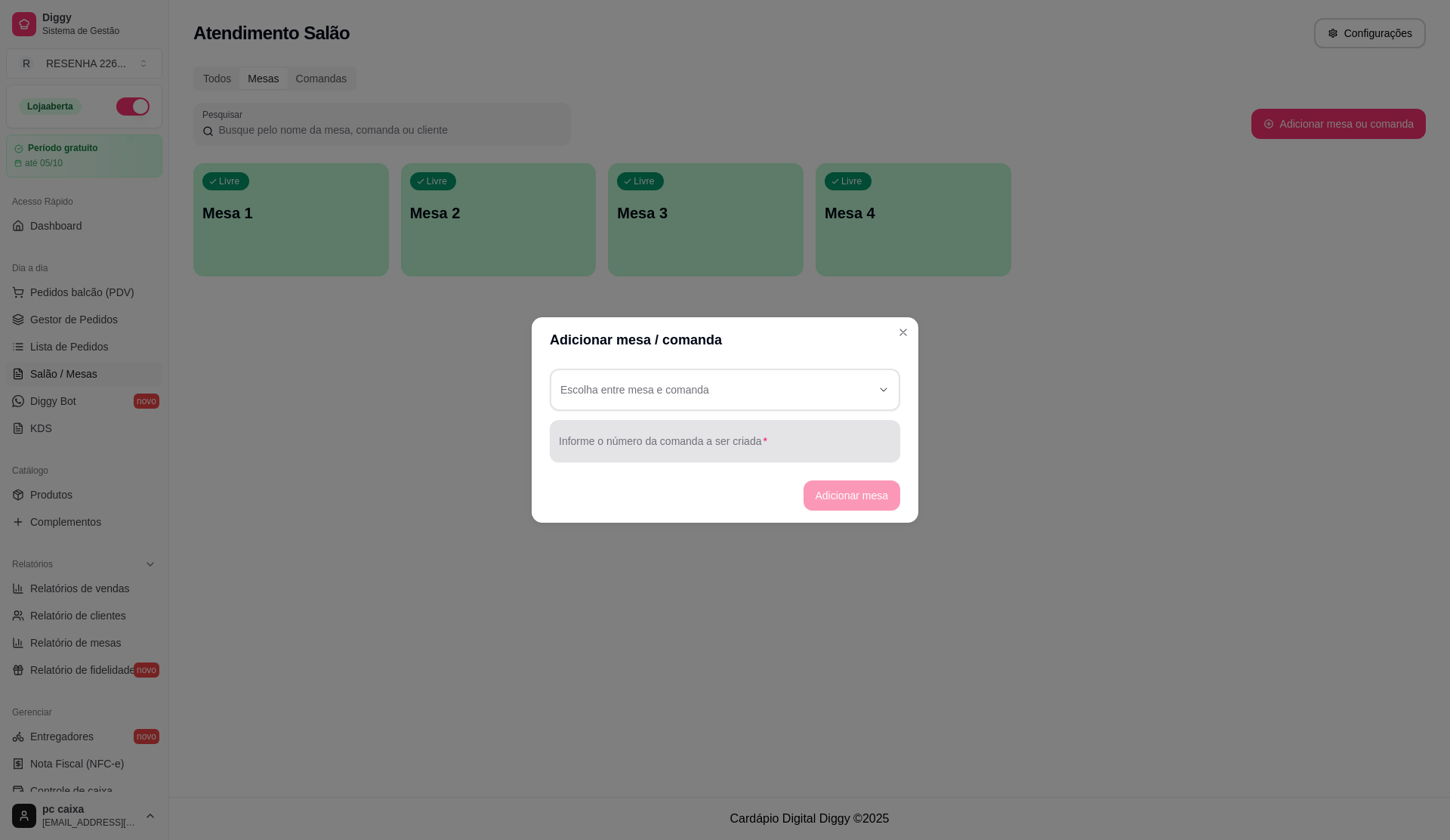
click at [640, 454] on div "Informe o número da comanda a ser criada" at bounding box center [725, 441] width 350 height 43
type input "5"
click at [878, 490] on footer "Adicionar mesa" at bounding box center [725, 495] width 386 height 55
click at [769, 382] on div "button" at bounding box center [715, 389] width 311 height 27
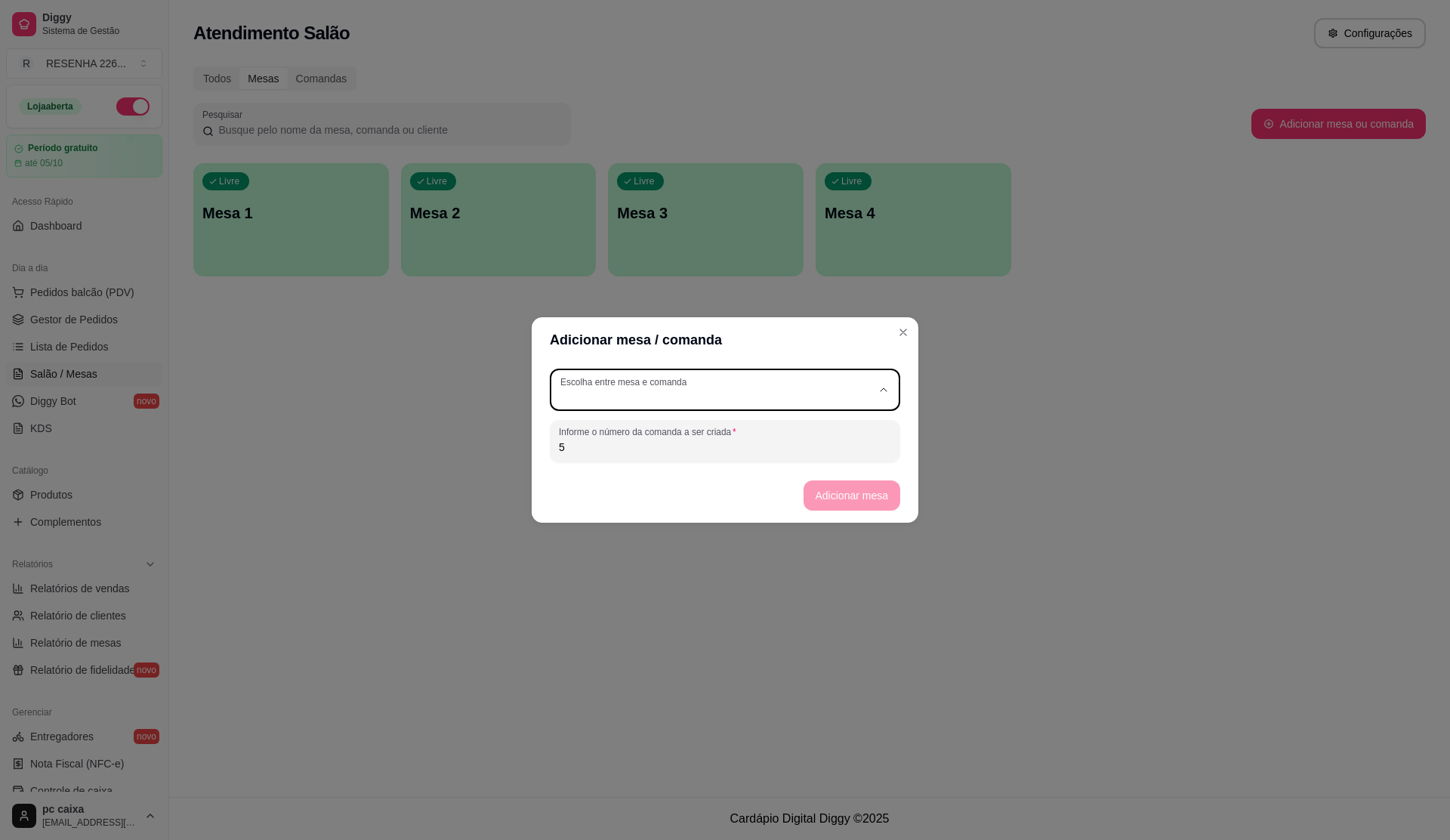
click at [628, 431] on span "Mesa" at bounding box center [718, 432] width 299 height 15
type input "TABLE"
select select "TABLE"
click at [835, 491] on button "Adicionar mesa" at bounding box center [852, 495] width 97 height 30
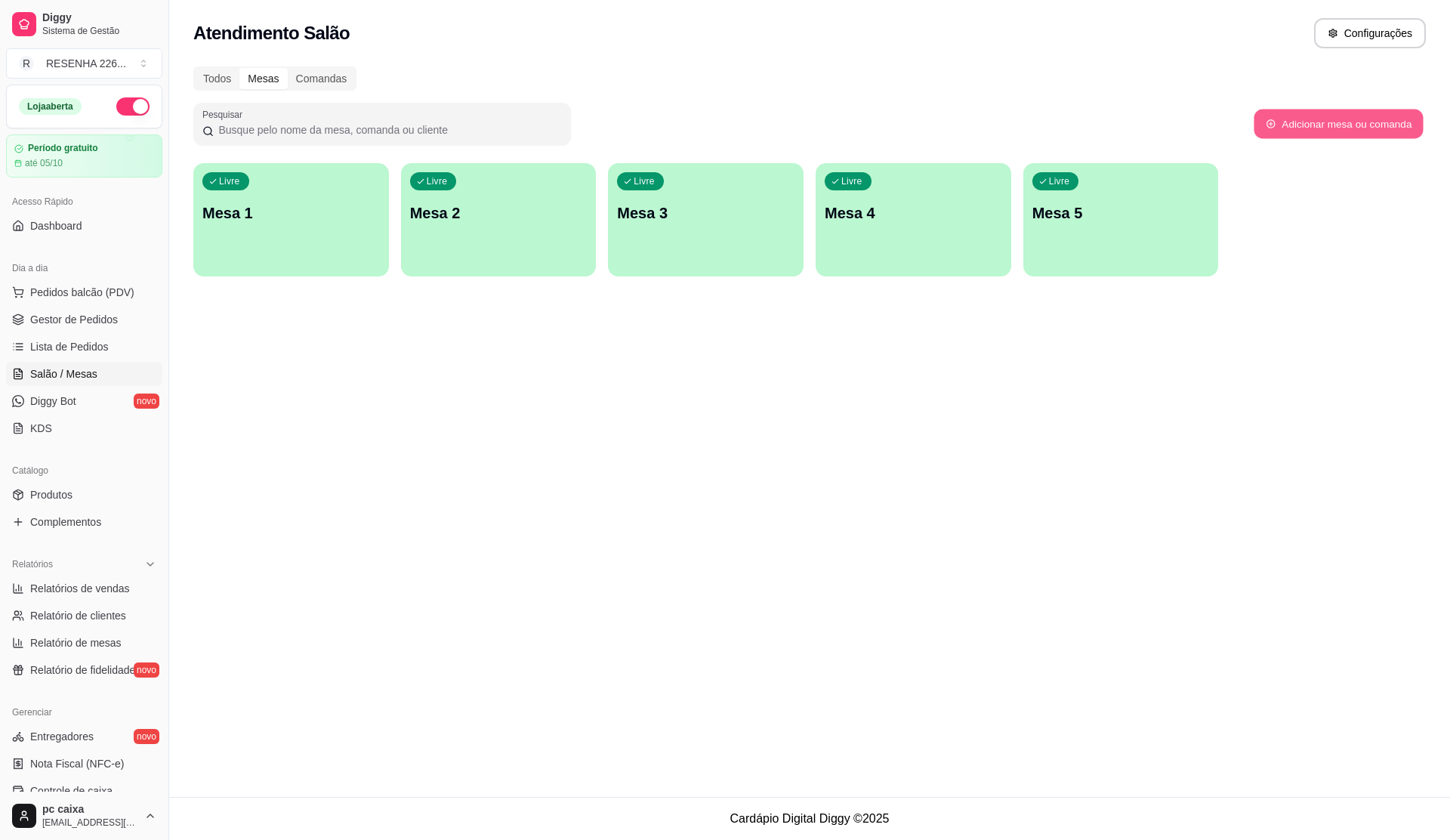
click at [1028, 134] on button "Adicionar mesa ou comanda" at bounding box center [1338, 124] width 169 height 30
select select "TABLE"
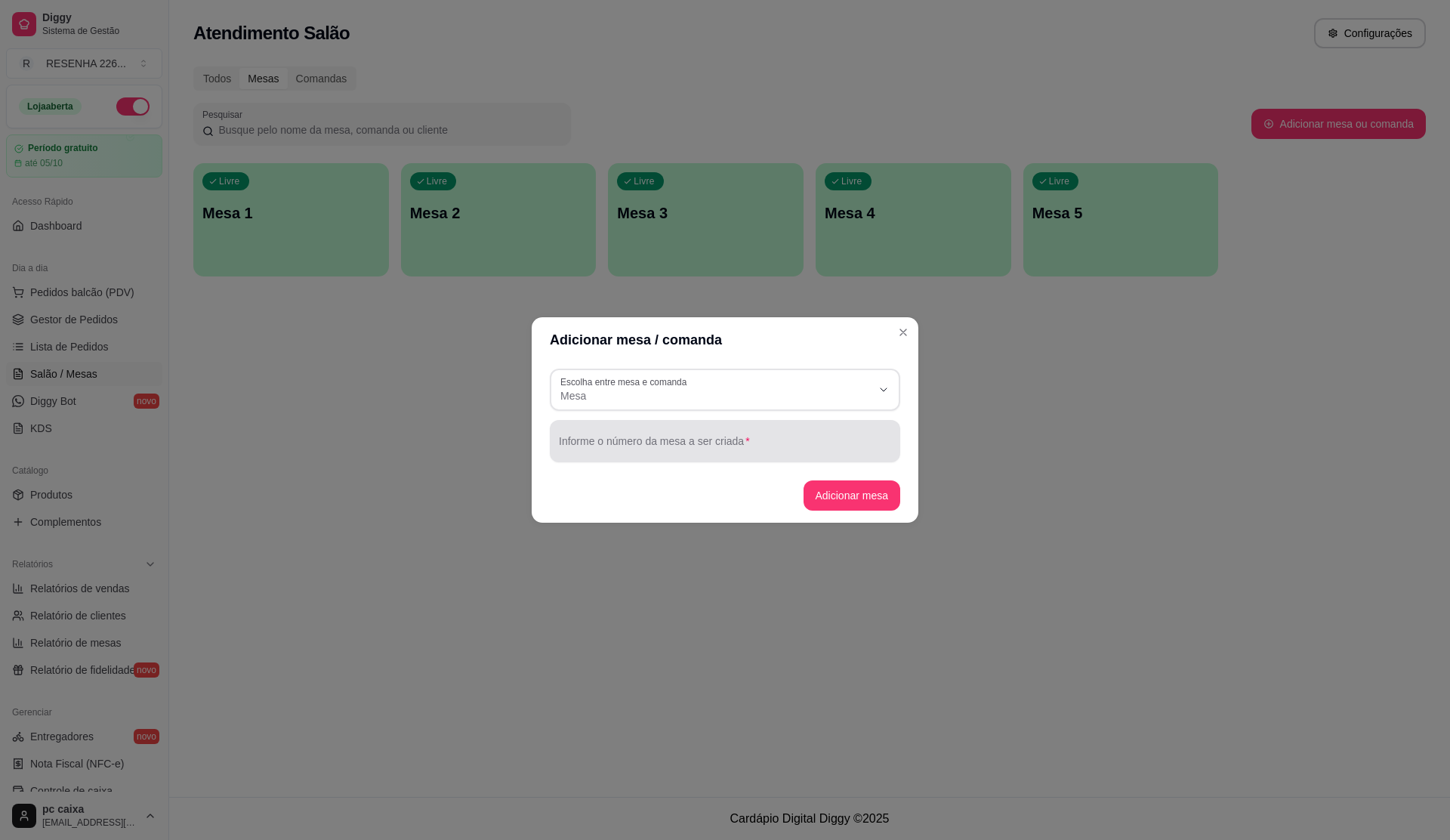
click at [698, 448] on input "Informe o número da mesa a ser criada" at bounding box center [725, 447] width 333 height 15
type input "6"
click at [858, 493] on button "Adicionar mesa" at bounding box center [852, 495] width 97 height 30
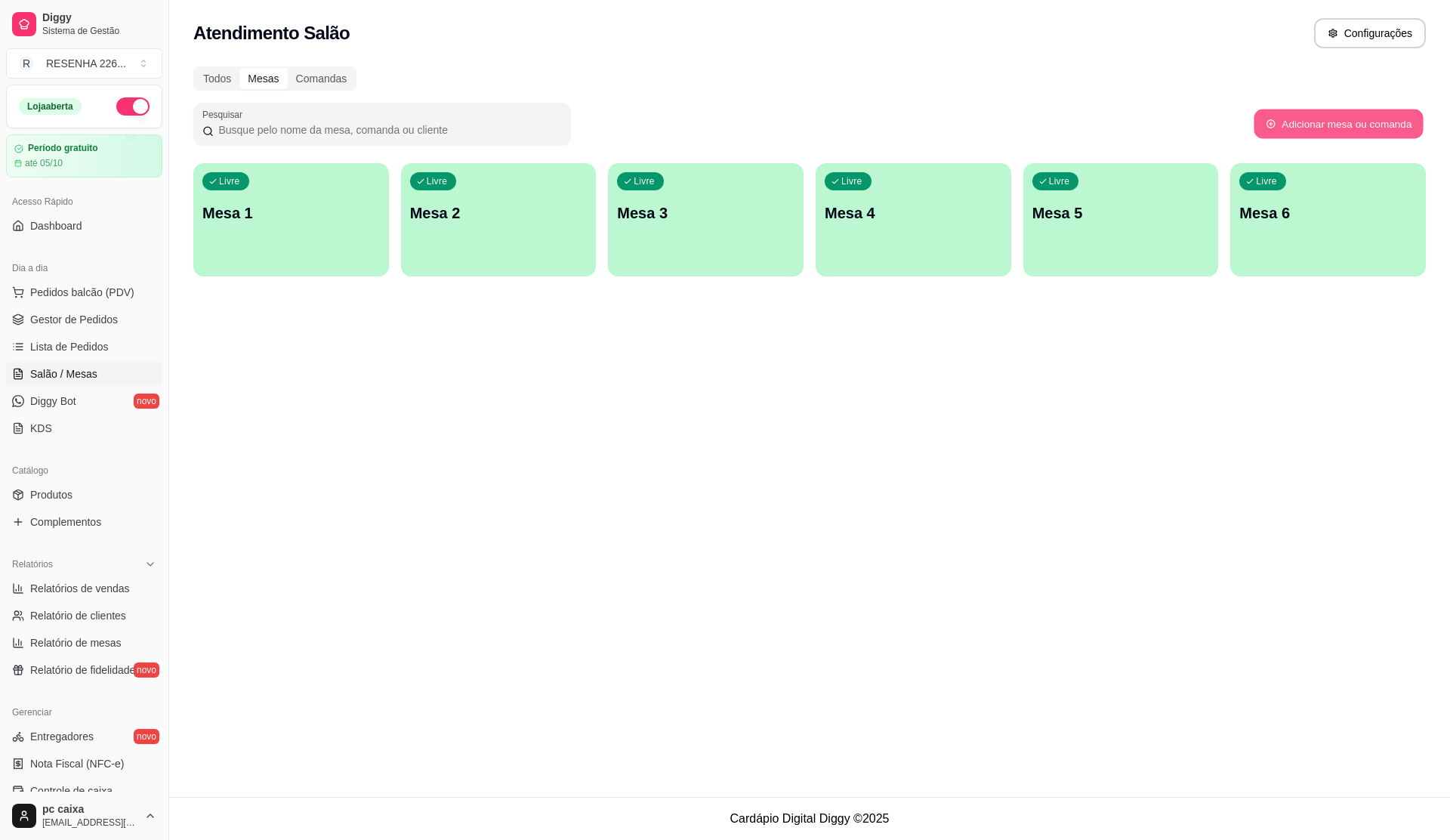
click at [1028, 125] on button "Adicionar mesa ou comanda" at bounding box center [1338, 124] width 169 height 30
select select "TABLE"
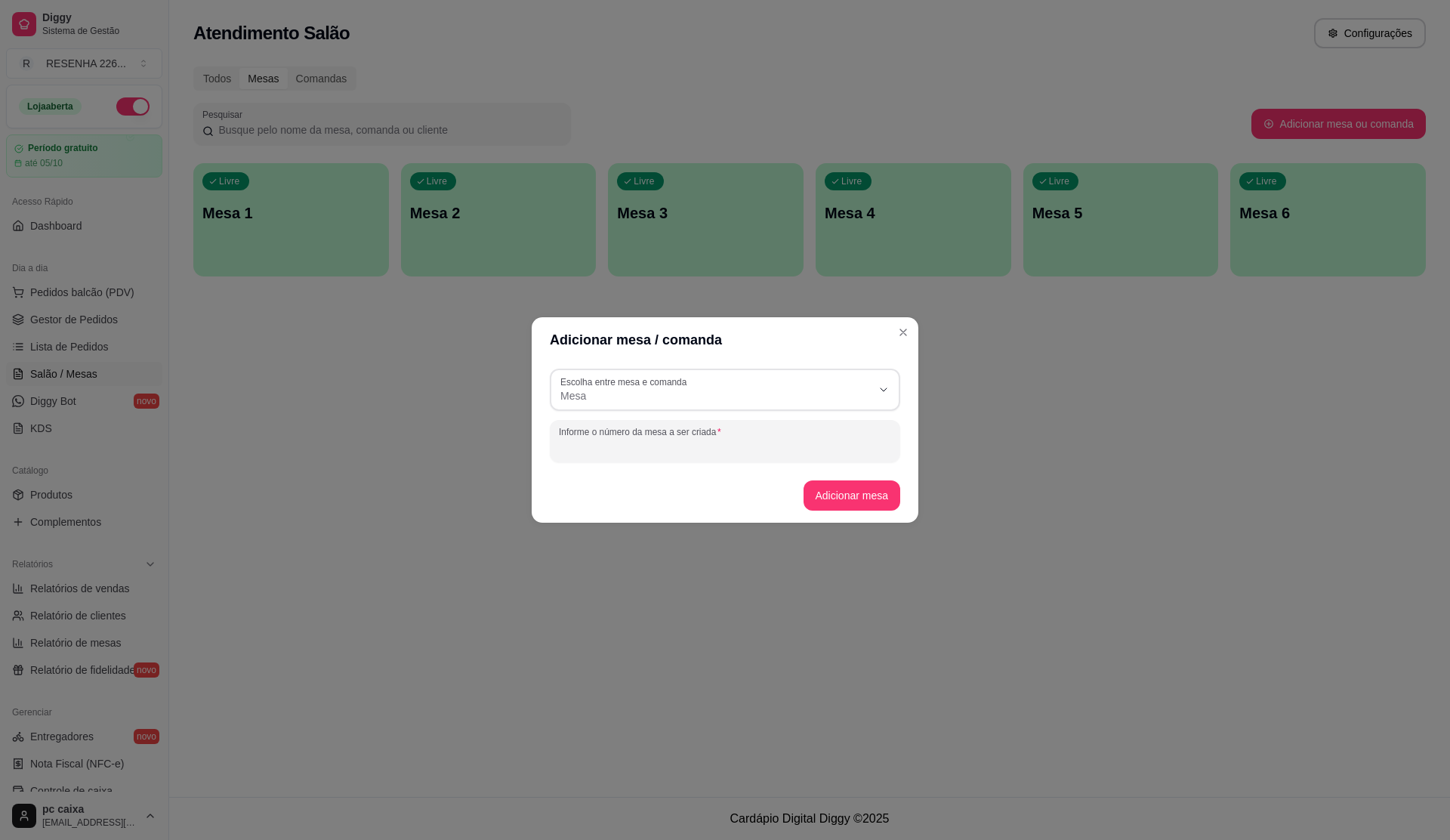
click at [725, 451] on input "Informe o número da mesa a ser criada" at bounding box center [725, 447] width 333 height 15
type input "7"
click at [831, 491] on button "Adicionar mesa" at bounding box center [852, 495] width 97 height 30
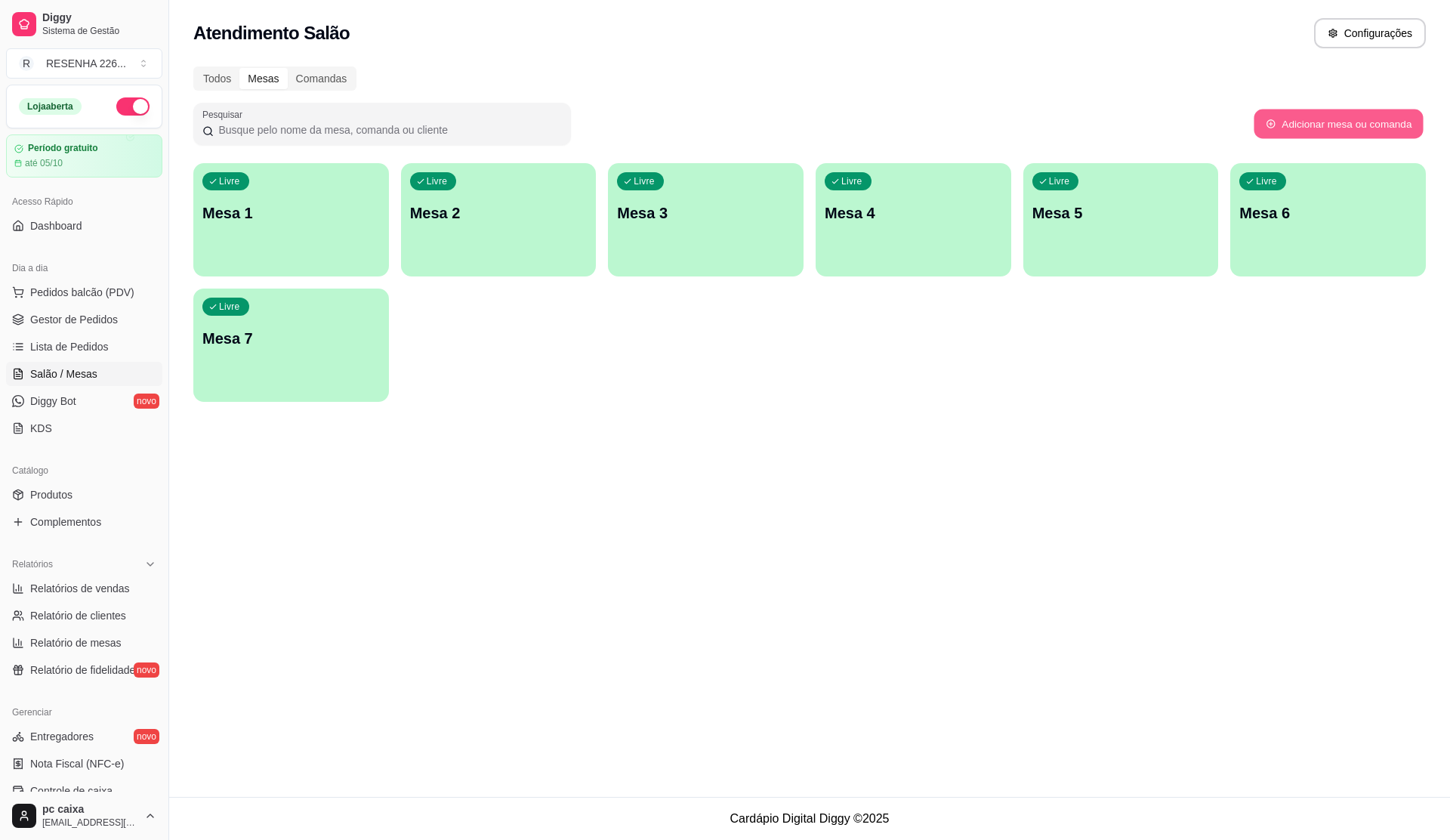
click at [1028, 125] on button "Adicionar mesa ou comanda" at bounding box center [1338, 124] width 169 height 30
select select "TABLE"
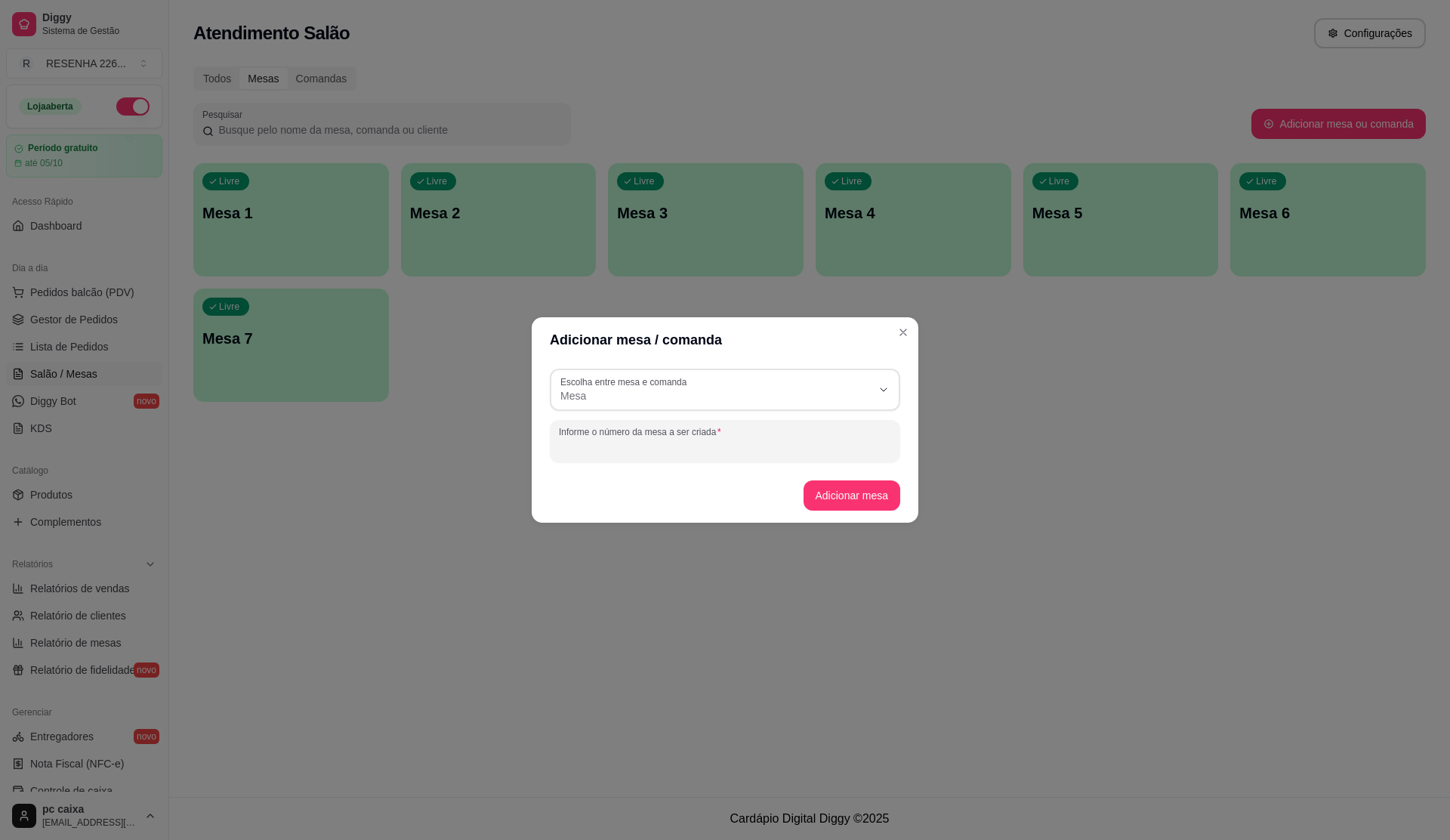
click at [677, 448] on input "Informe o número da mesa a ser criada" at bounding box center [725, 447] width 333 height 15
type input "8"
click at [868, 491] on button "Adicionar mesa" at bounding box center [852, 495] width 97 height 30
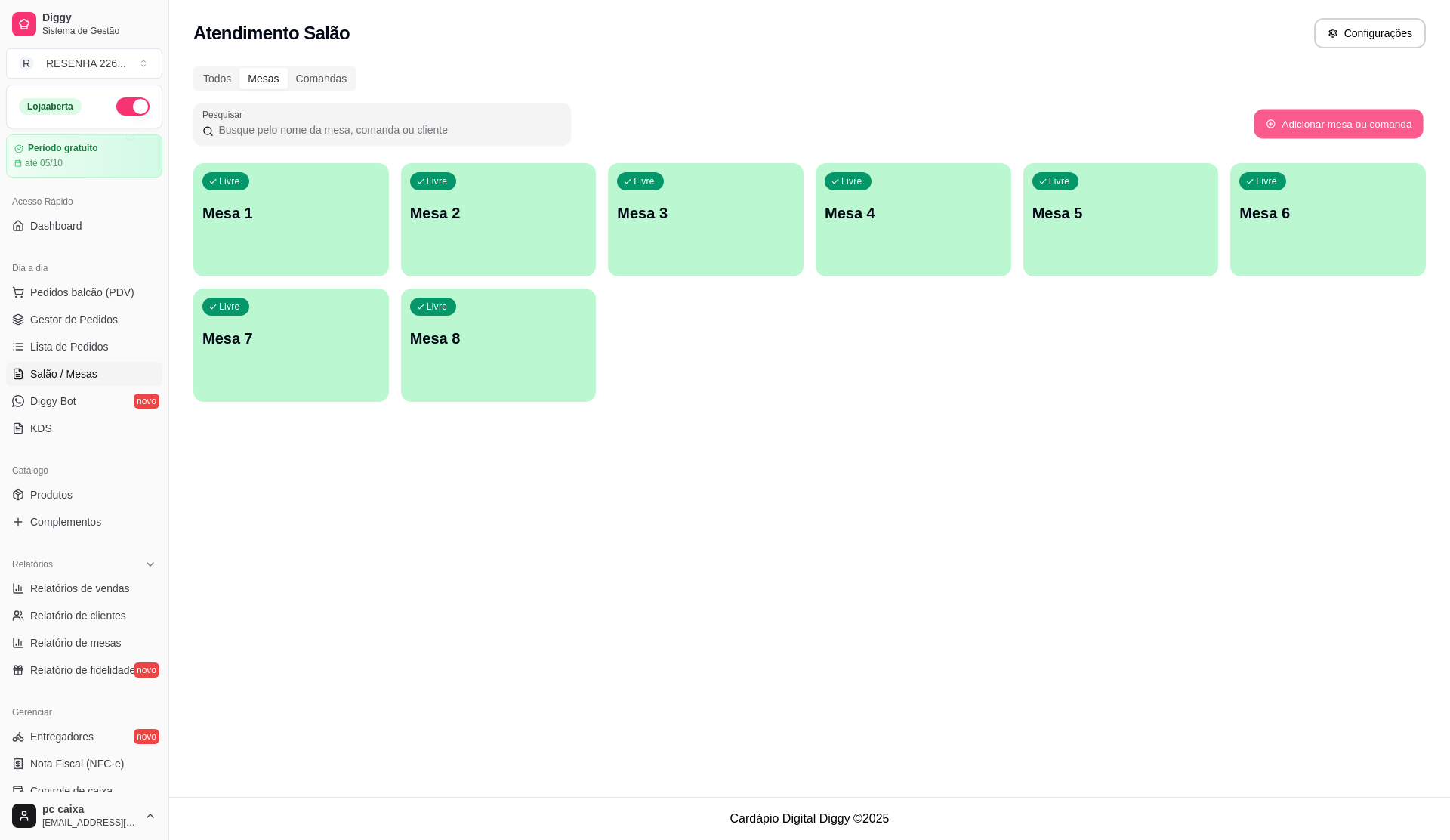
click at [1028, 116] on button "Adicionar mesa ou comanda" at bounding box center [1338, 124] width 169 height 30
select select "TABLE"
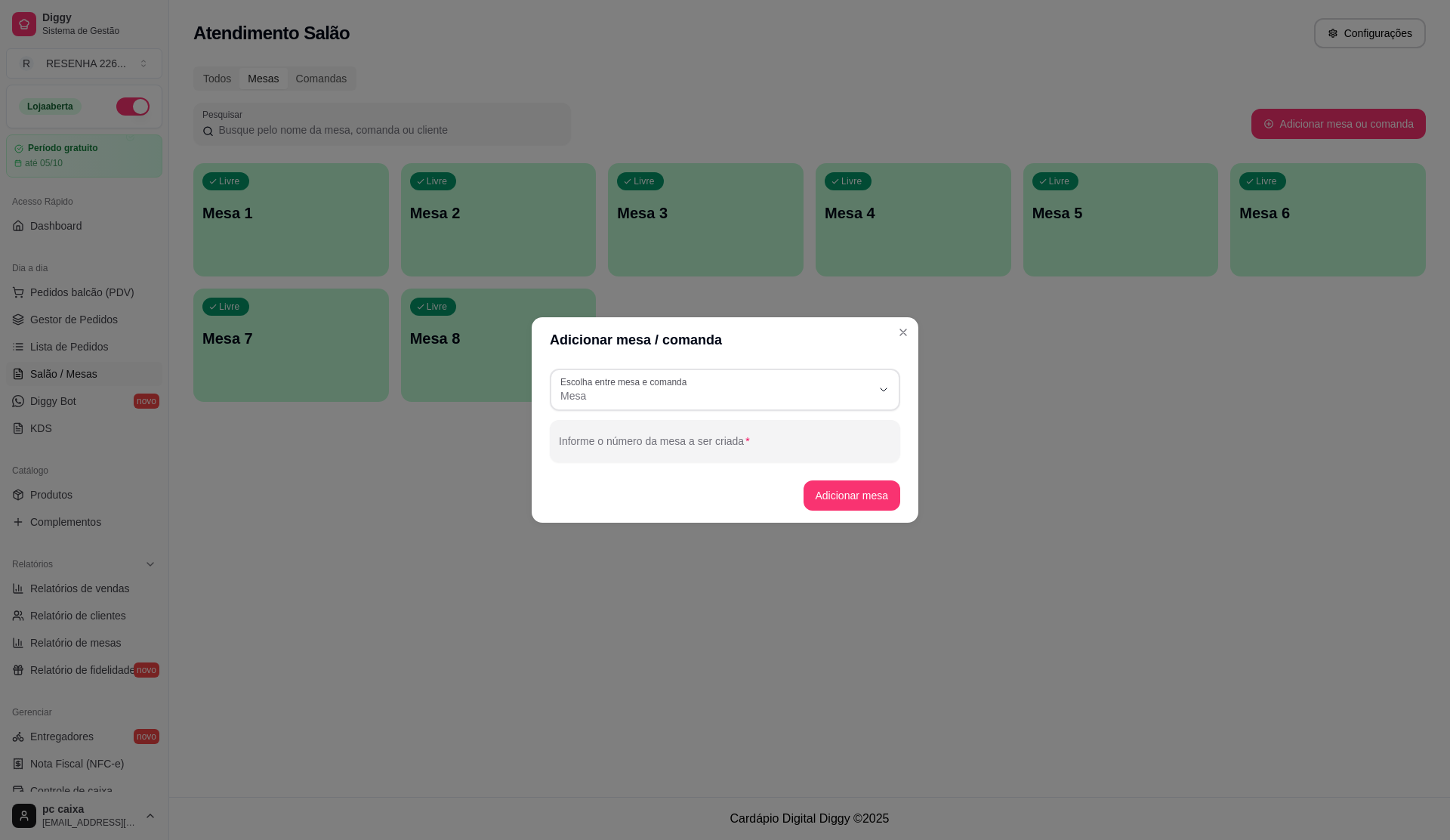
click at [769, 467] on div "TABLE Escolha entre mesa e comanda Mesa Comanda Escolha entre mesa e comanda Me…" at bounding box center [725, 415] width 386 height 105
click at [778, 448] on input "Informe o número da mesa a ser criada" at bounding box center [725, 447] width 333 height 15
type input "9"
click at [852, 505] on button "Adicionar mesa" at bounding box center [852, 495] width 97 height 30
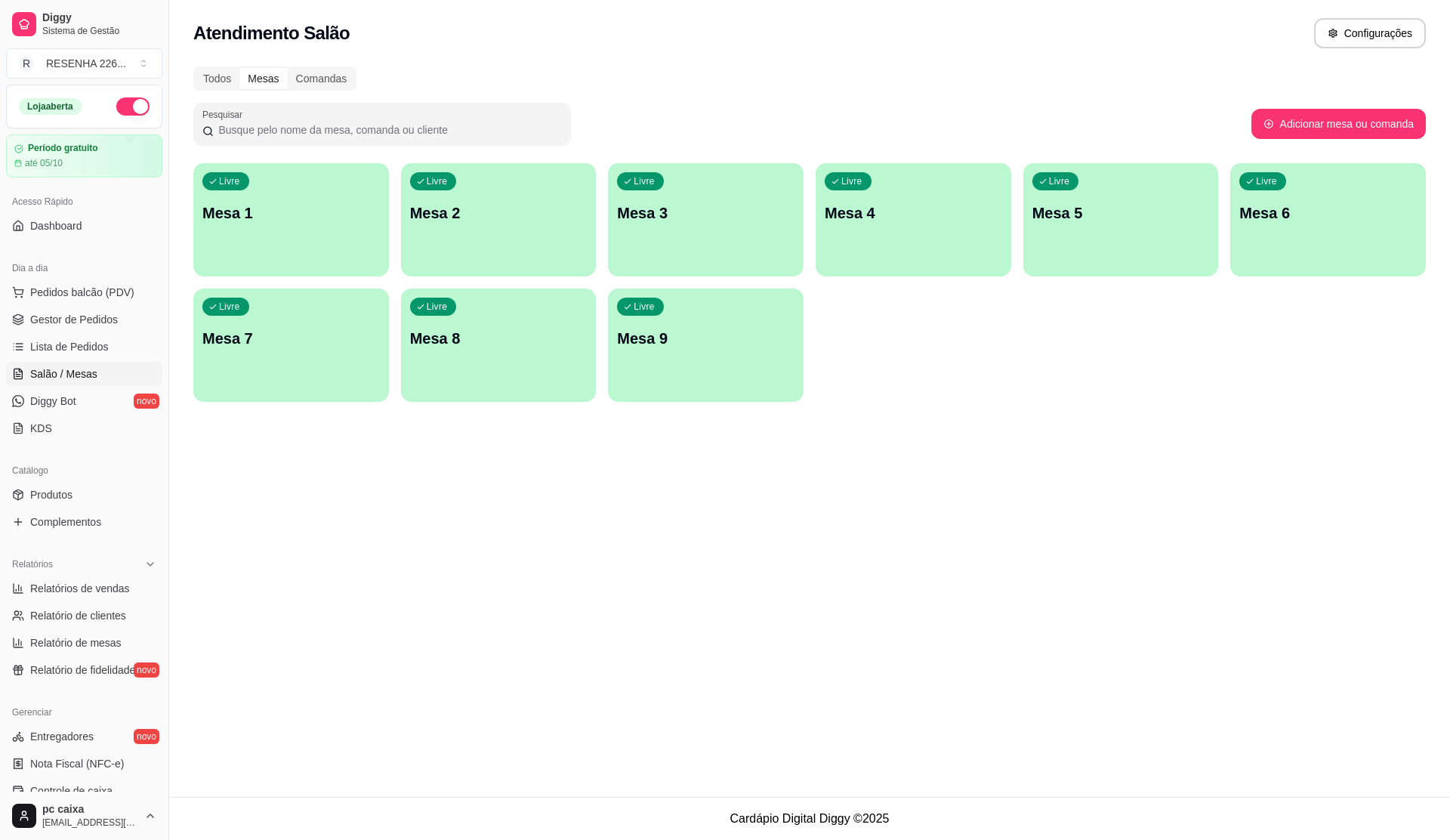
click at [1028, 106] on div "Pesquisar Adicionar mesa ou comanda" at bounding box center [810, 124] width 1233 height 43
click at [1028, 121] on button "Adicionar mesa ou comanda" at bounding box center [1338, 124] width 169 height 30
select select "TABLE"
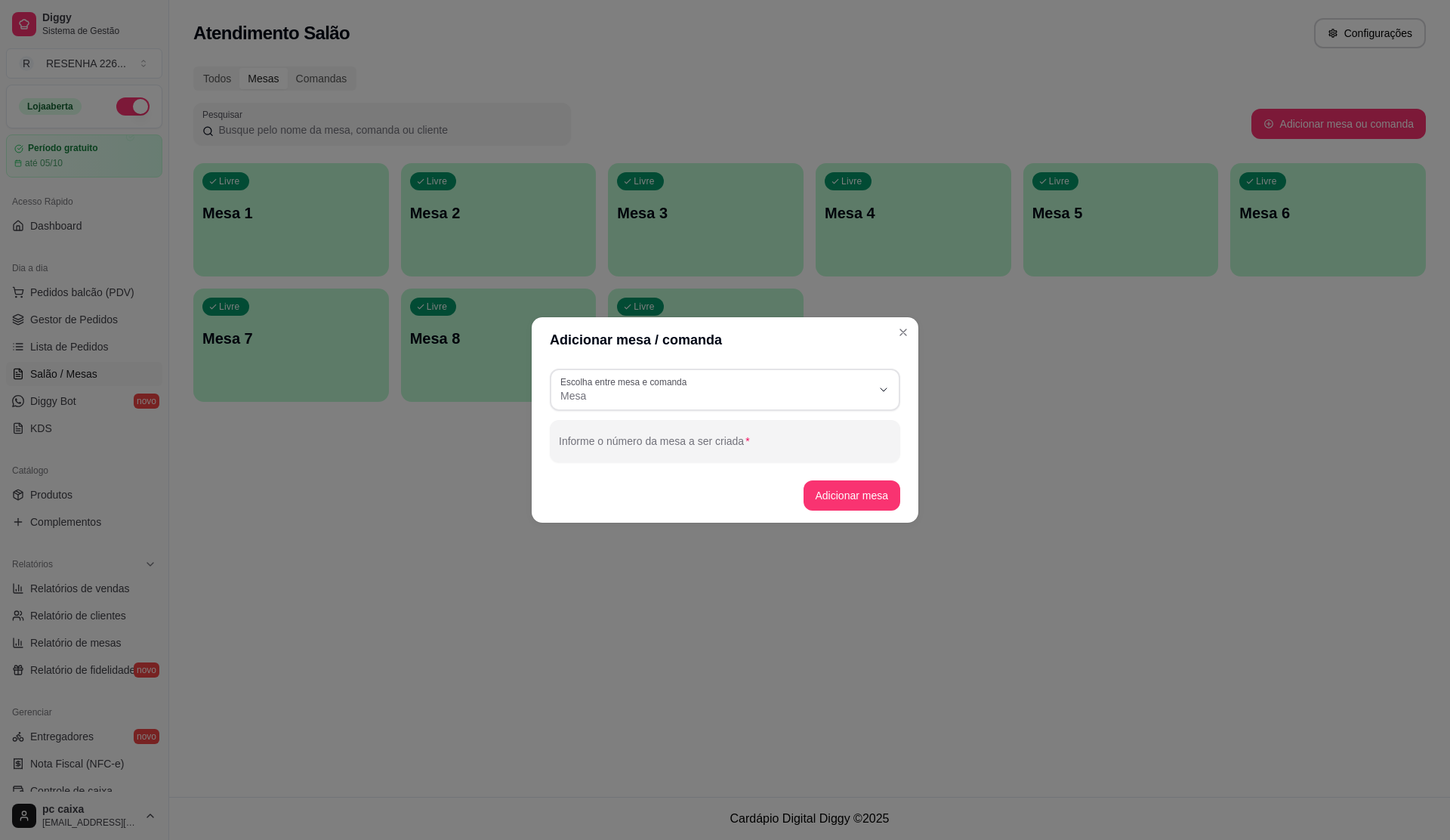
click at [868, 441] on div at bounding box center [725, 441] width 333 height 30
click at [832, 443] on input "Informe o número da mesa a ser criada" at bounding box center [725, 447] width 333 height 15
type input "10"
drag, startPoint x: 791, startPoint y: 477, endPoint x: 820, endPoint y: 485, distance: 30.1
click at [804, 481] on footer "Adicionar mesa" at bounding box center [725, 495] width 386 height 55
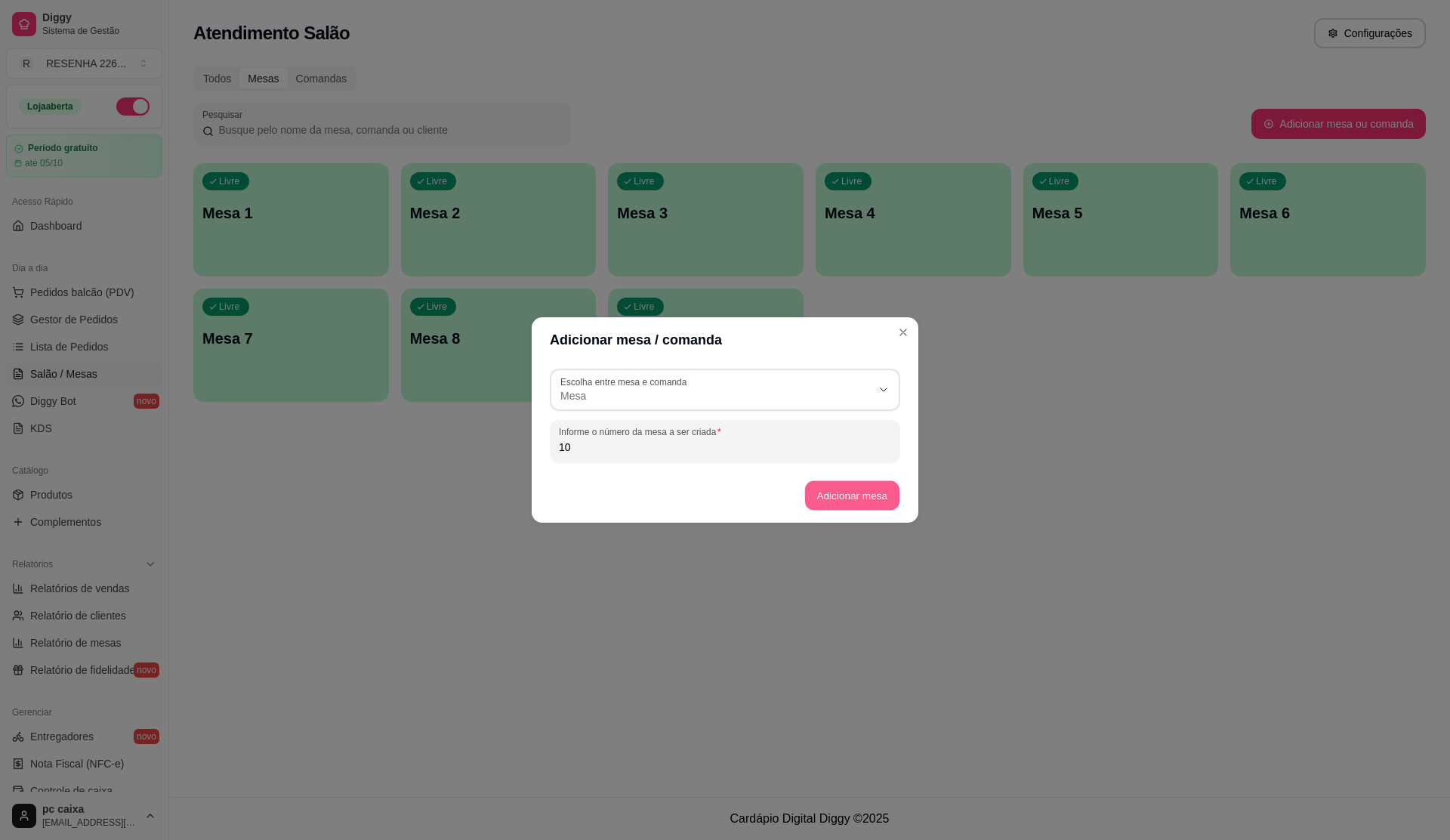
click at [820, 485] on button "Adicionar mesa" at bounding box center [851, 496] width 94 height 30
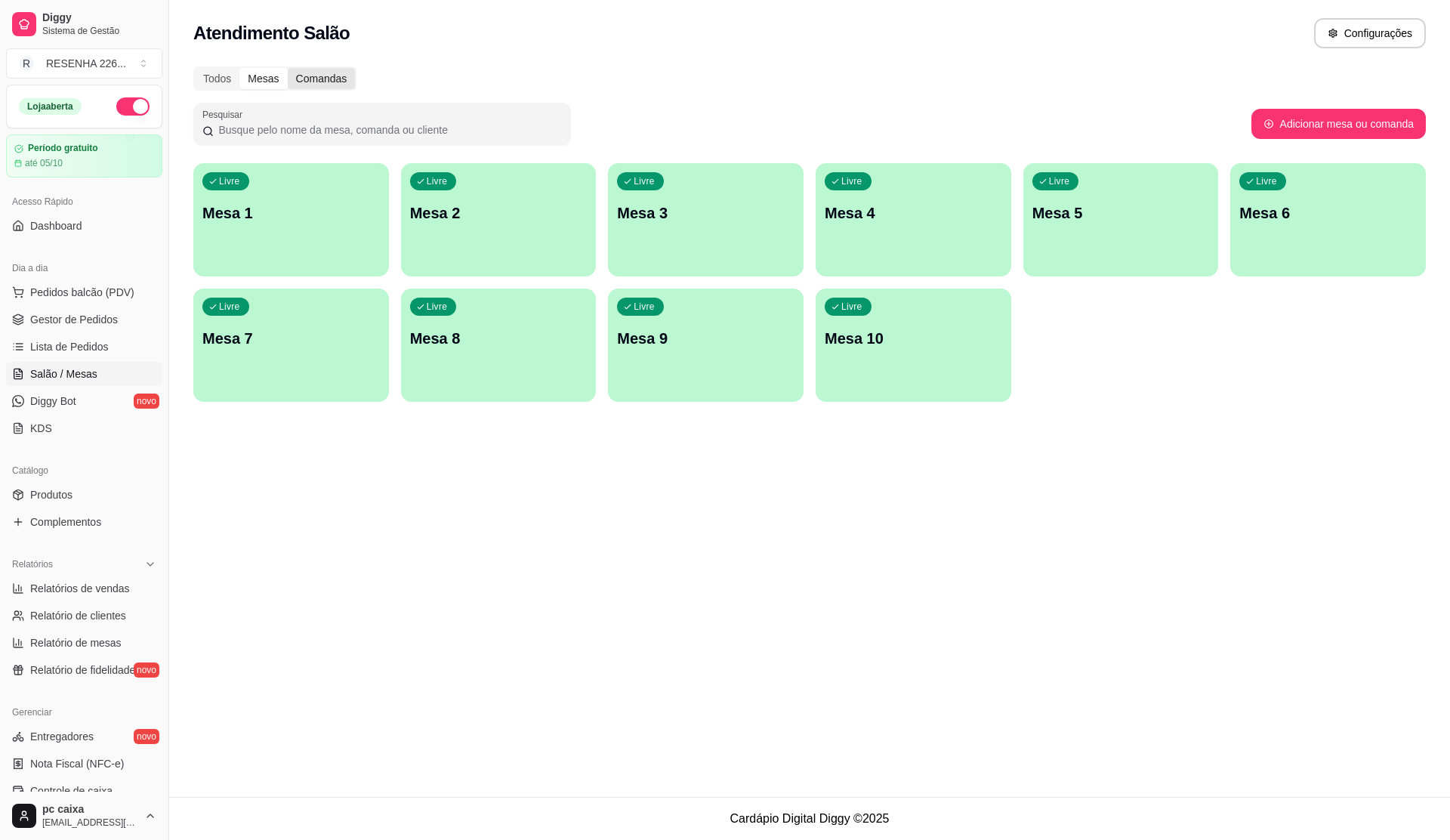
click at [318, 72] on div "Comandas" at bounding box center [322, 79] width 68 height 21
click at [287, 68] on input "Comandas" at bounding box center [287, 68] width 0 height 0
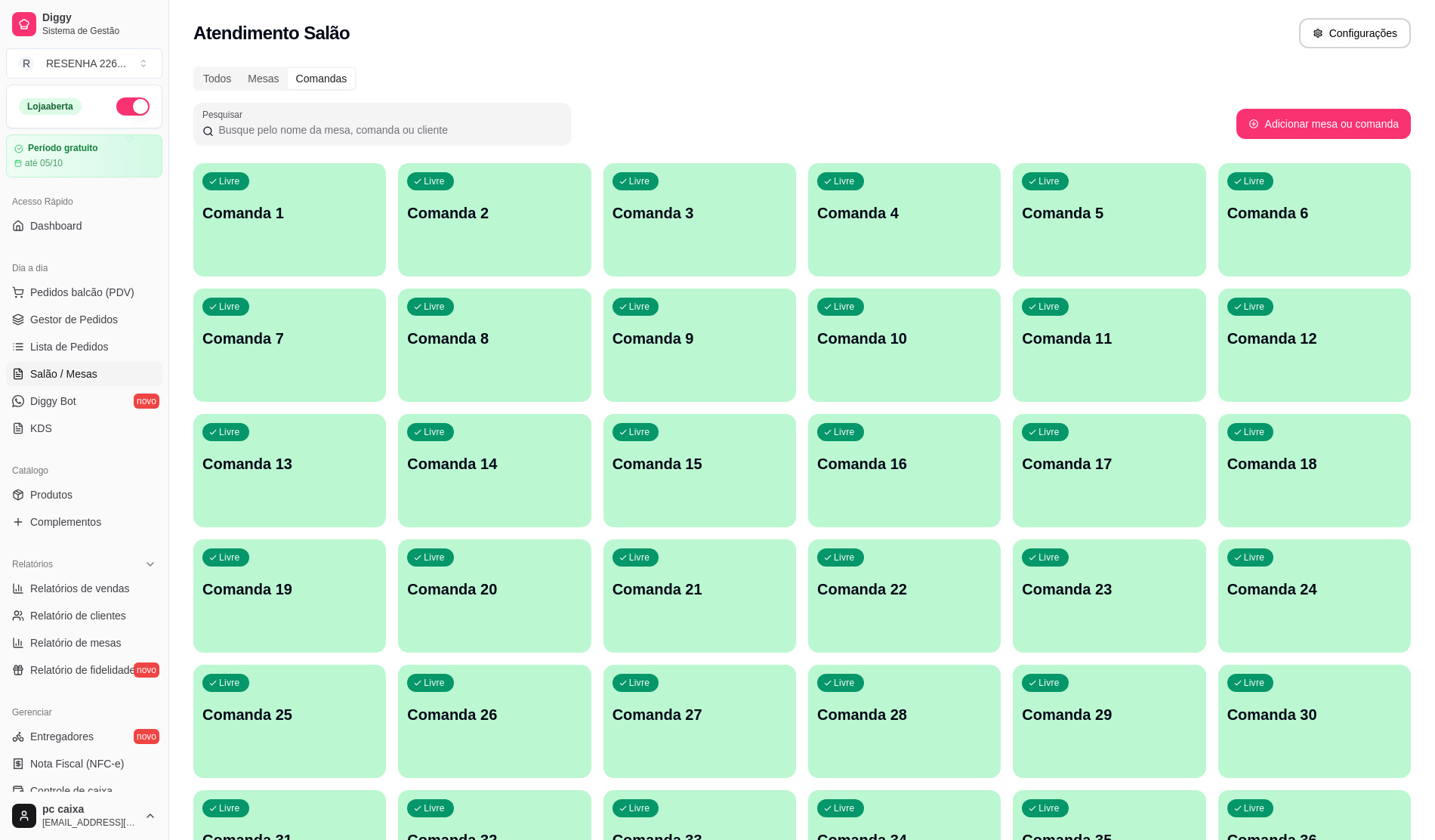
click at [341, 183] on div "Livre Comanda 1" at bounding box center [289, 211] width 192 height 95
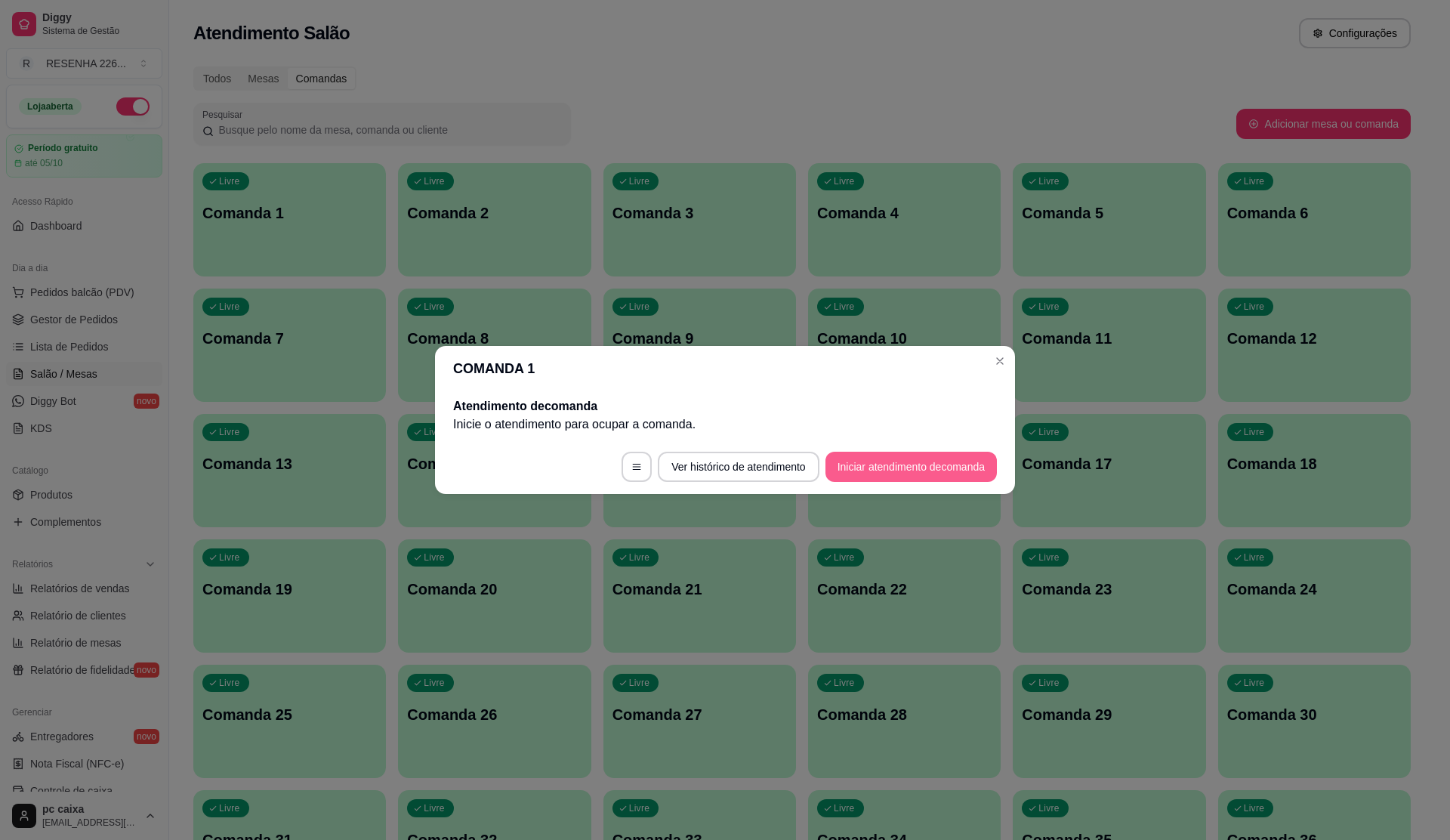
click at [862, 472] on button "Iniciar atendimento de comanda" at bounding box center [911, 467] width 172 height 30
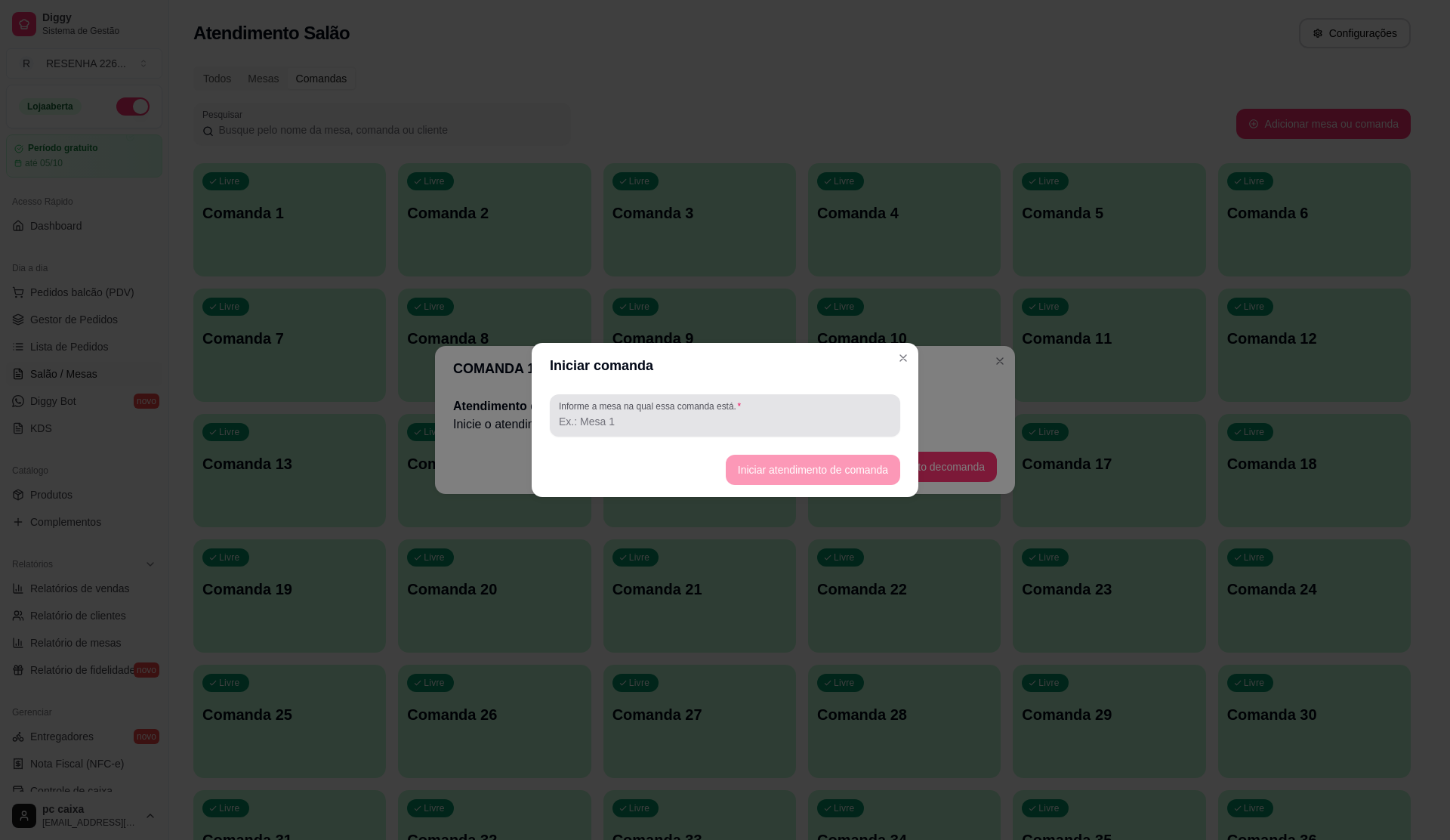
click at [659, 423] on input "Informe a mesa na qual essa comanda está." at bounding box center [725, 421] width 333 height 15
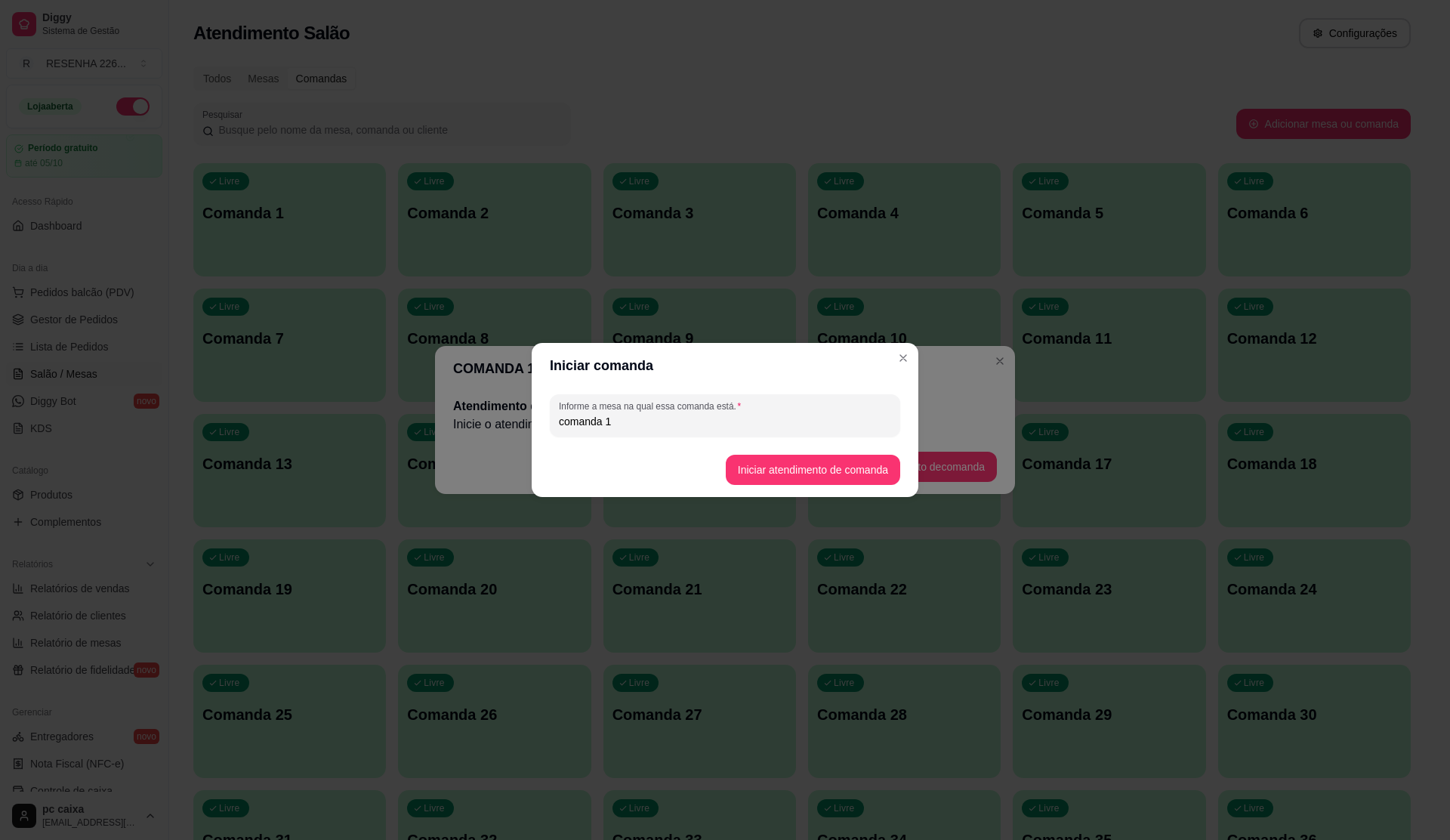
drag, startPoint x: 771, startPoint y: 424, endPoint x: 178, endPoint y: 360, distance: 596.4
click at [178, 360] on div "Iniciar comanda Informe a mesa na qual essa comanda está. comanda 1 Iniciar ate…" at bounding box center [725, 420] width 1450 height 840
type input "mesa"
